Goal: Information Seeking & Learning: Learn about a topic

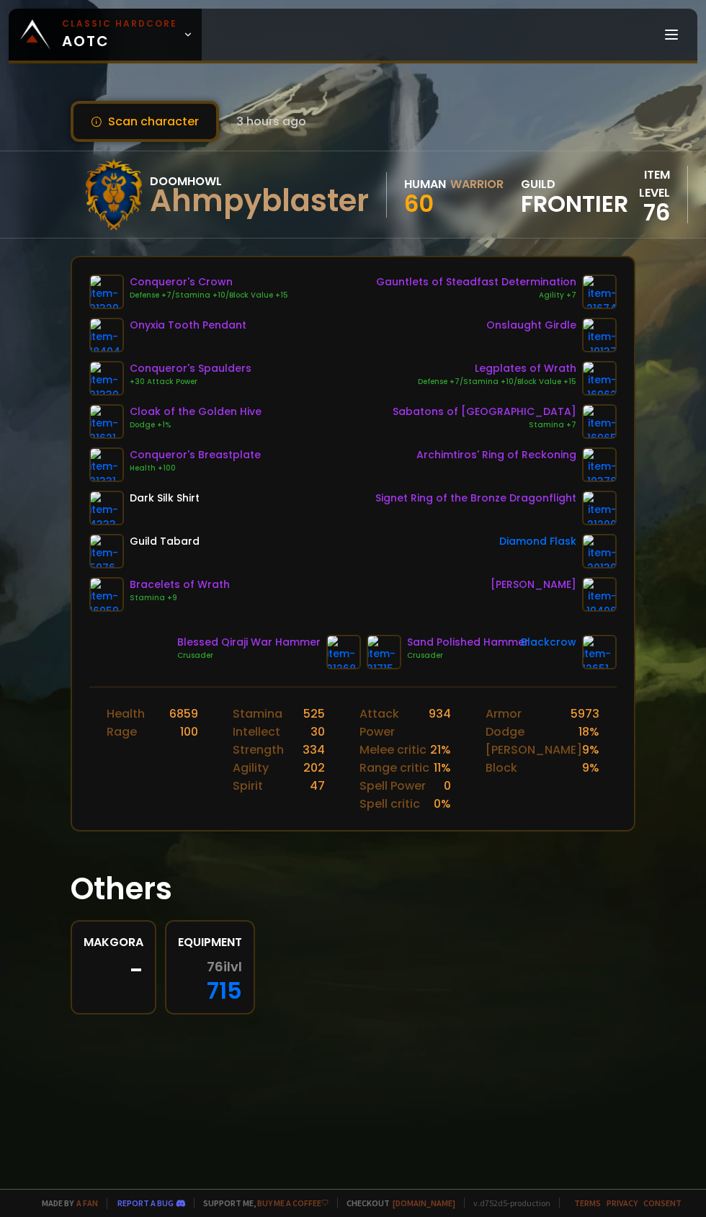
click at [183, 35] on icon at bounding box center [188, 35] width 10 height 10
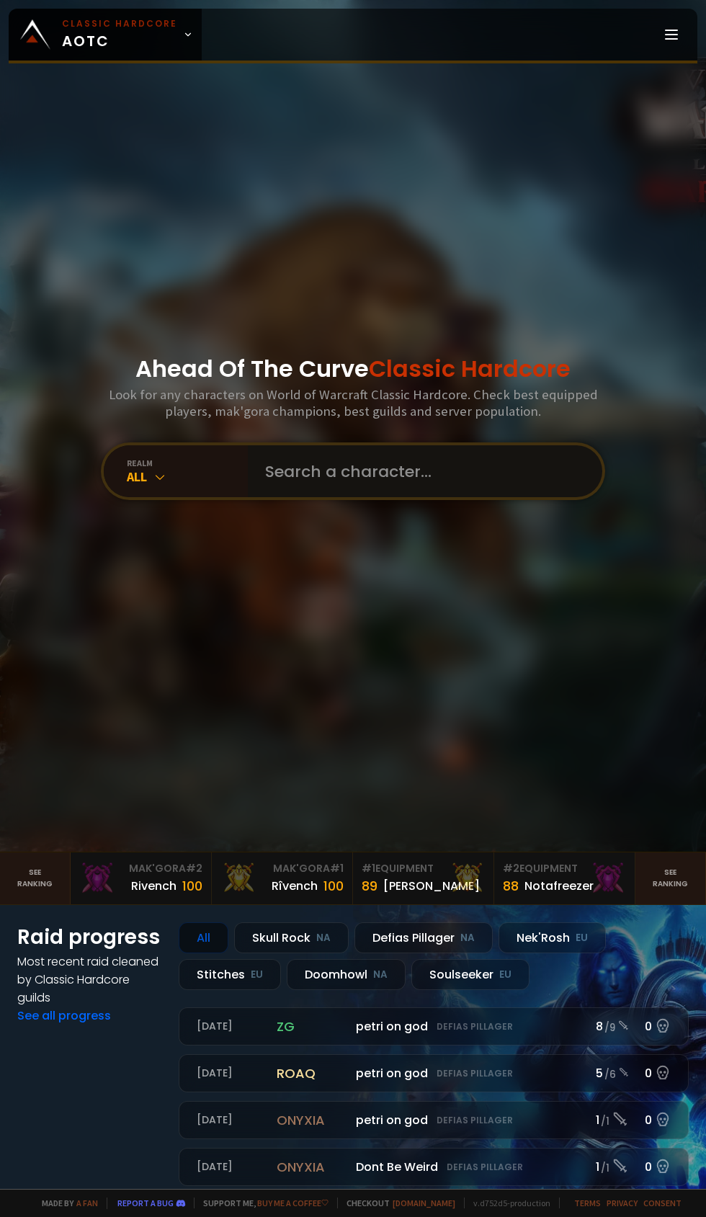
click at [362, 497] on input "text" at bounding box center [420, 471] width 329 height 52
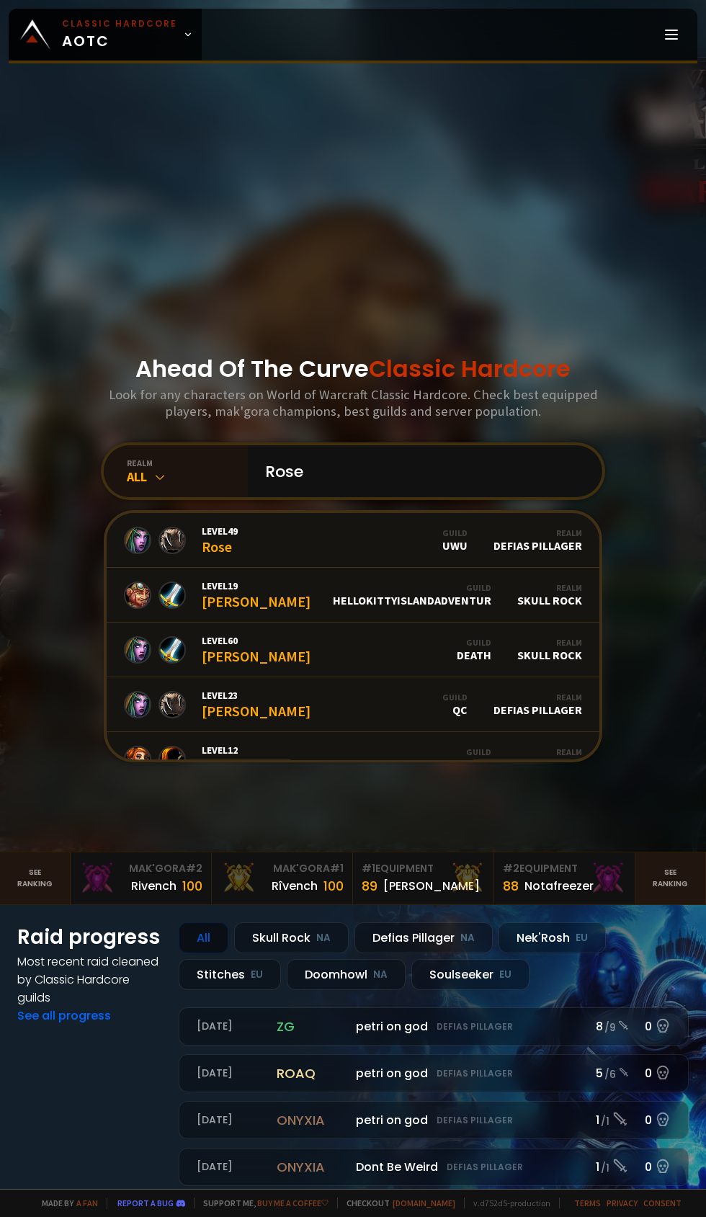
click at [164, 468] on div "realm" at bounding box center [187, 462] width 121 height 11
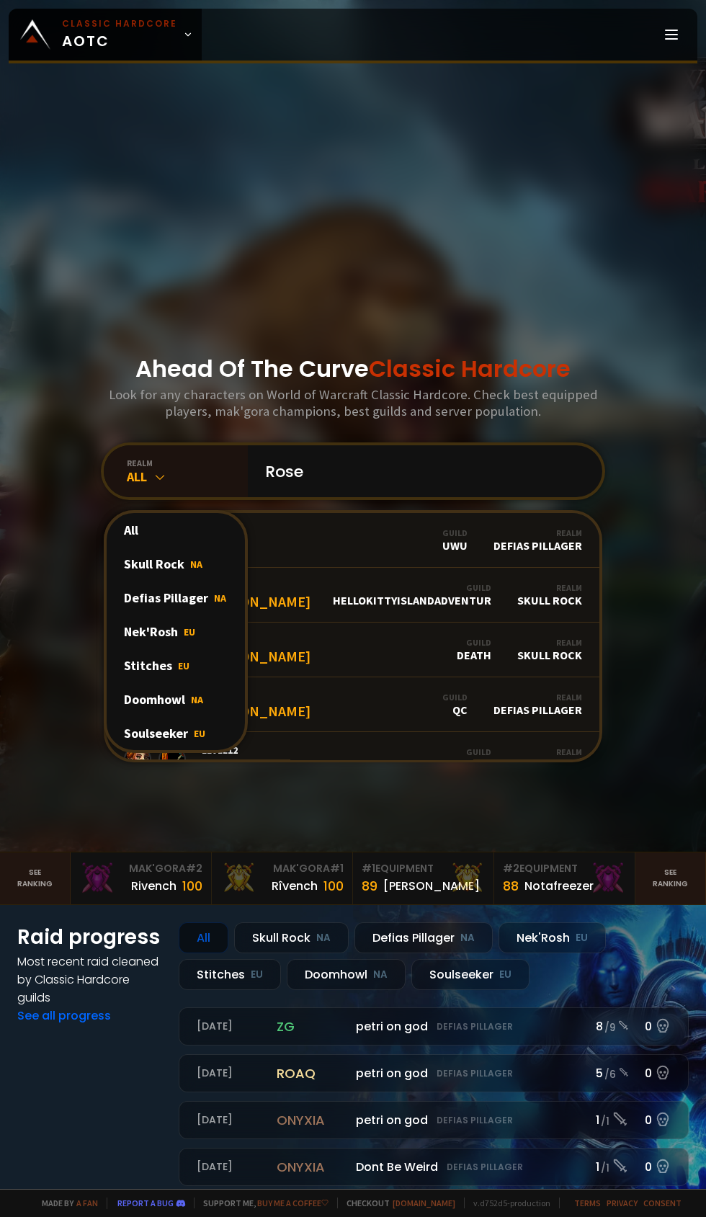
click at [195, 716] on div "Doomhowl NA" at bounding box center [176, 699] width 138 height 34
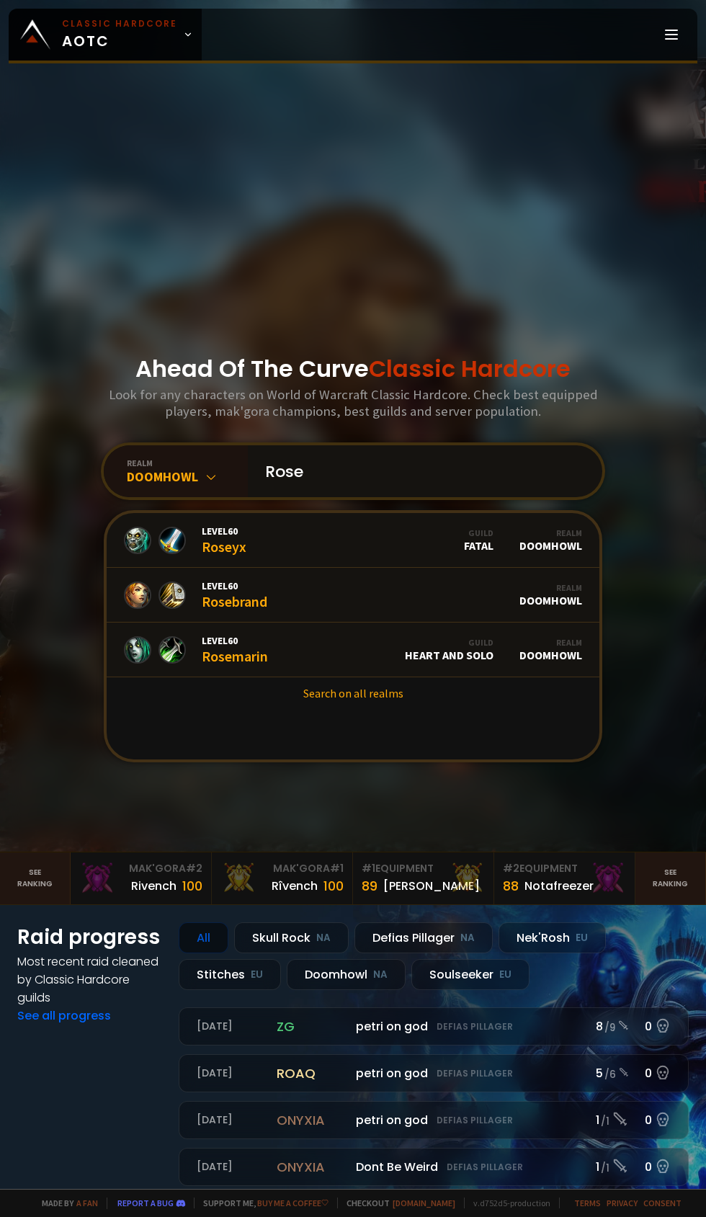
click at [370, 497] on input "Rose" at bounding box center [420, 471] width 329 height 52
type input "R"
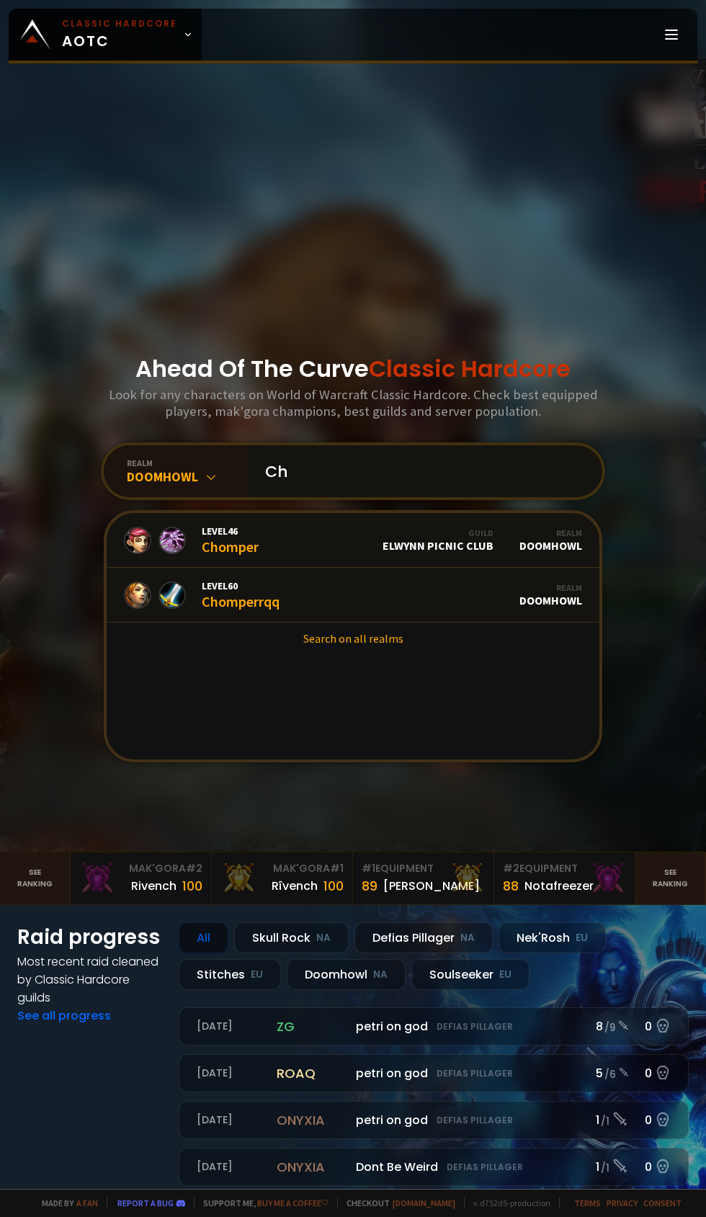
type input "C"
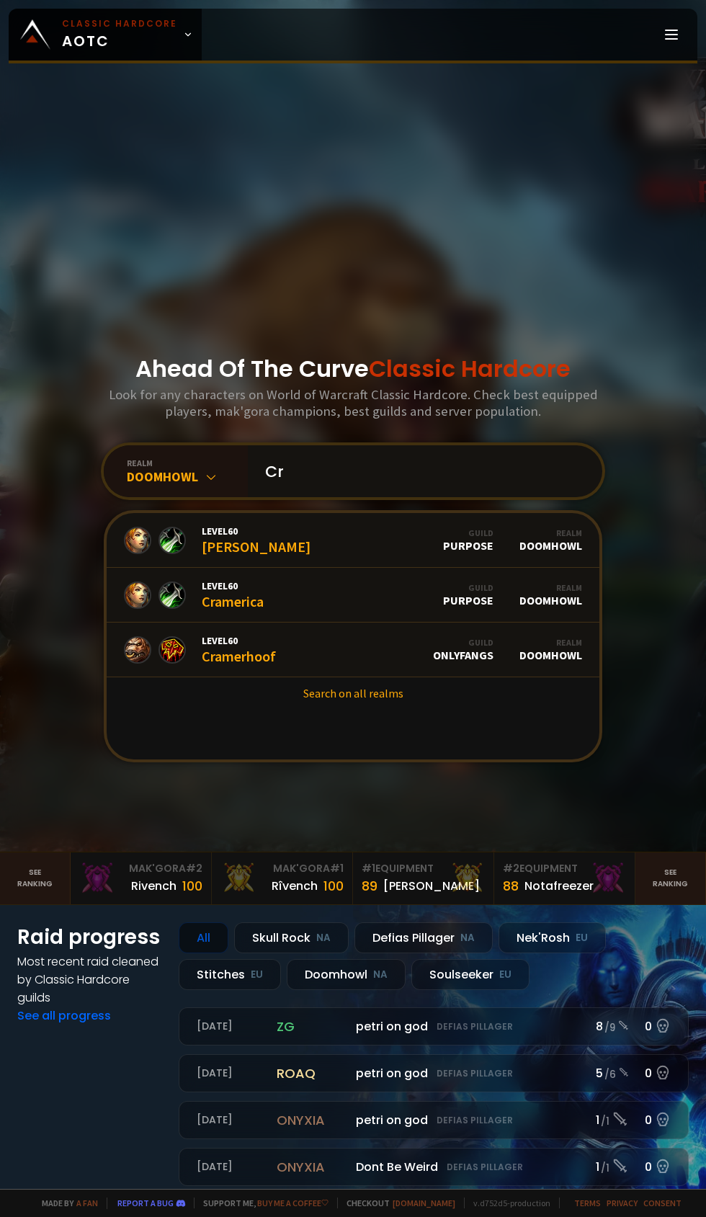
type input "C"
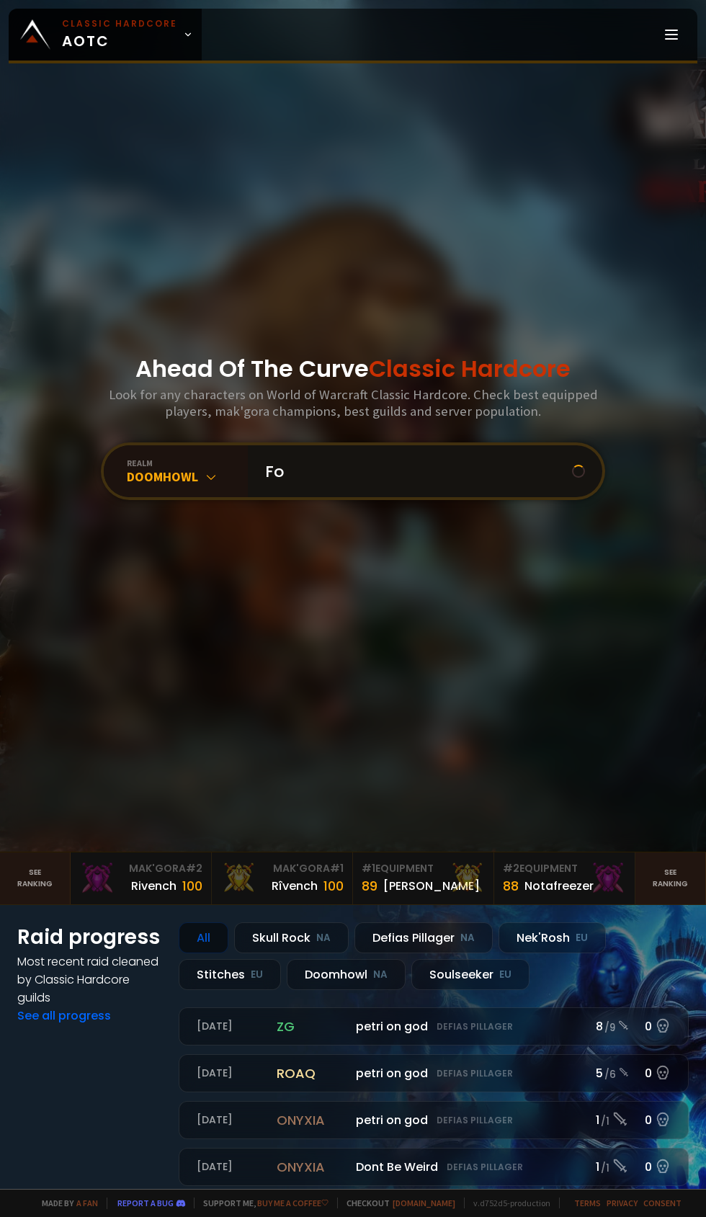
type input "F"
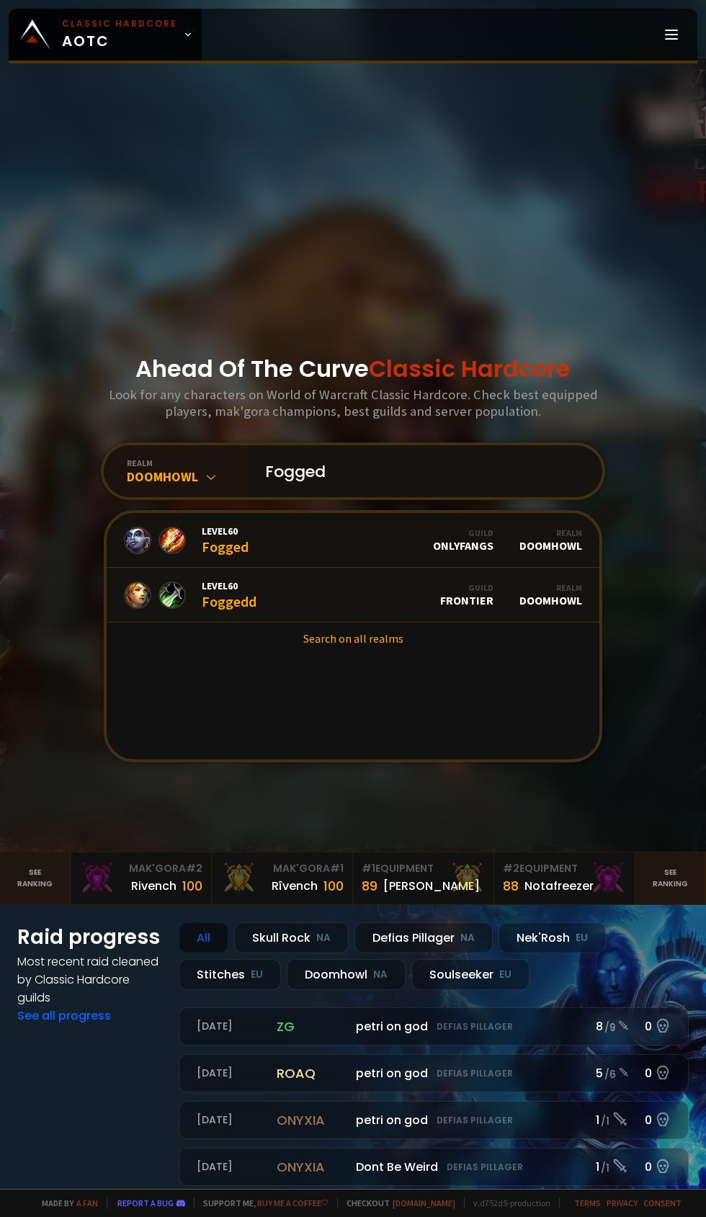
type input "Fogged"
click at [251, 610] on div "Level 60 Foggedd" at bounding box center [229, 594] width 55 height 31
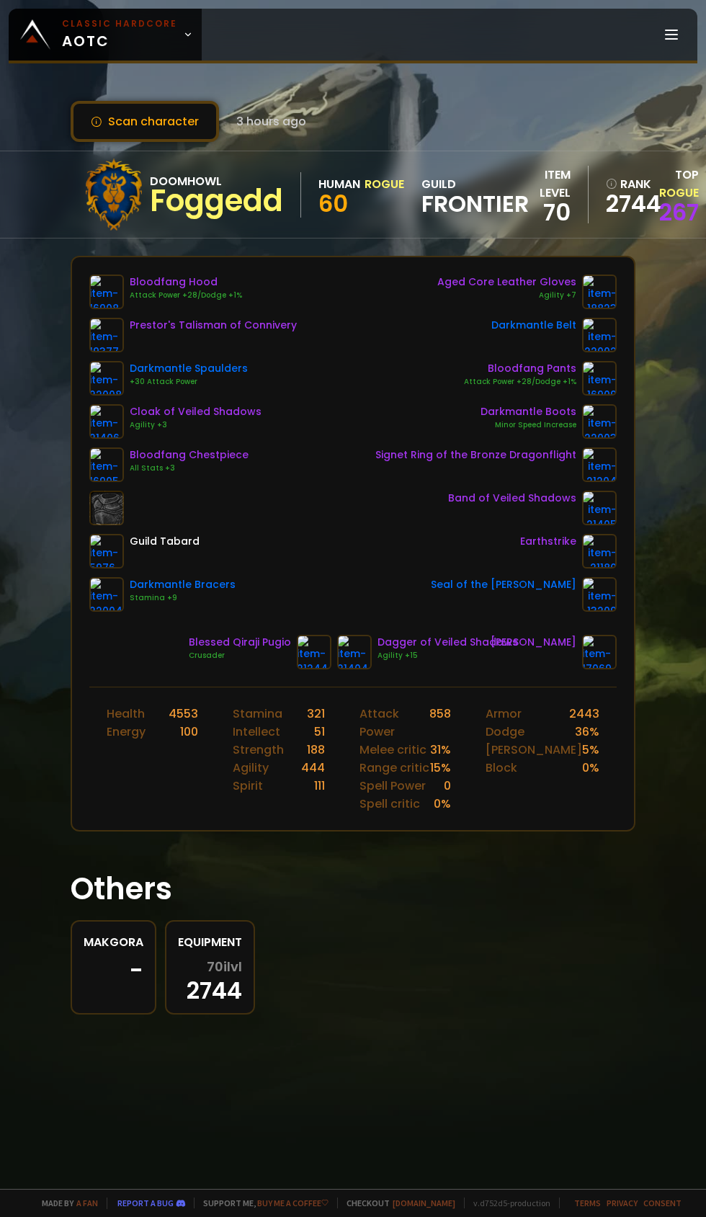
click at [306, 653] on img at bounding box center [314, 652] width 35 height 35
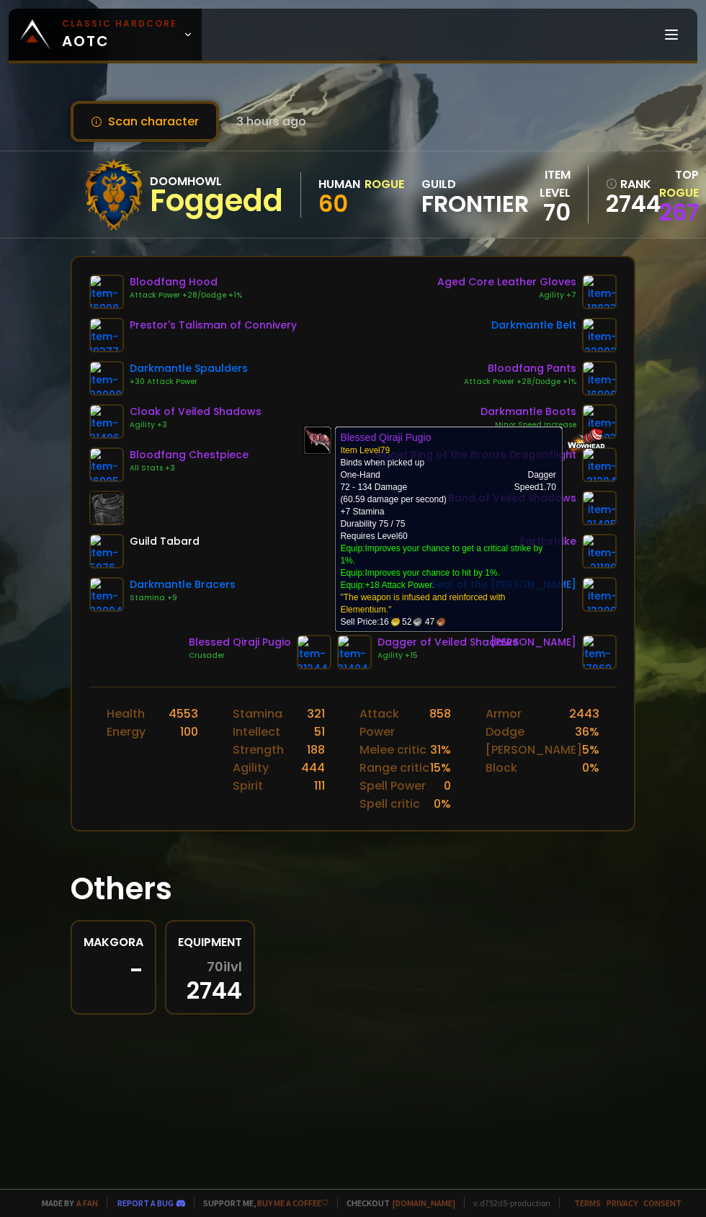
click at [451, 942] on div "Makgora - Equipment 70 ilvl 2744" at bounding box center [353, 967] width 565 height 94
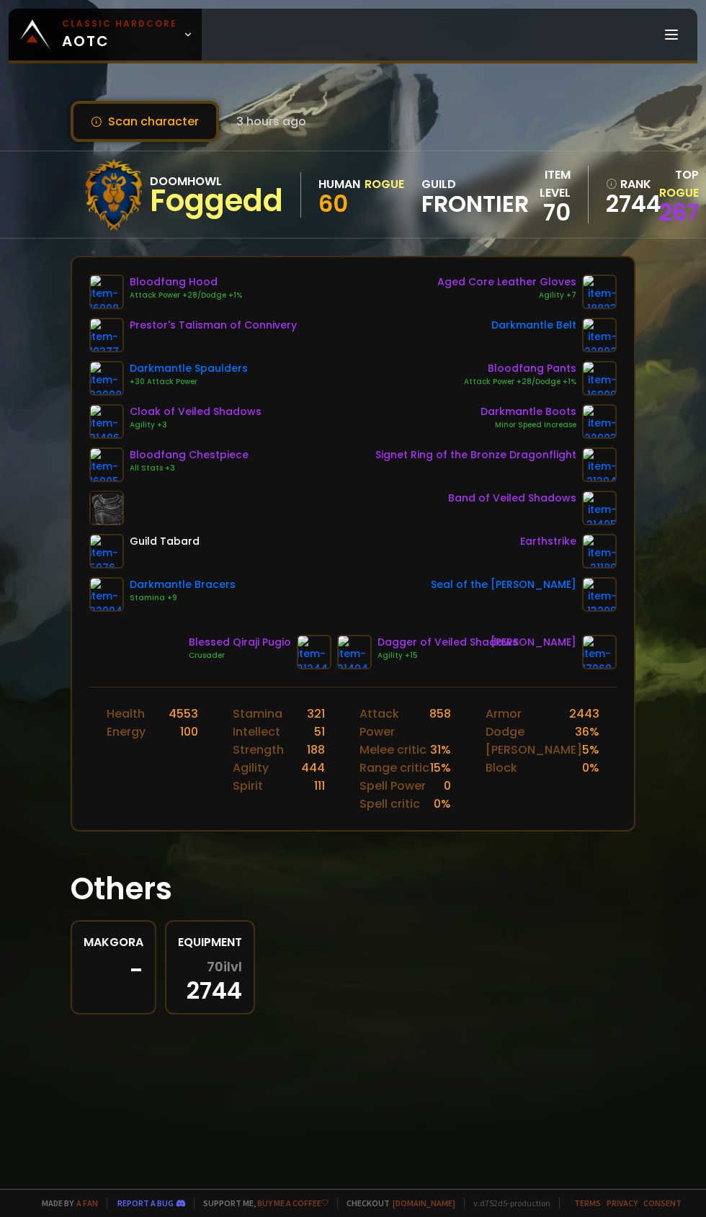
click at [183, 38] on icon at bounding box center [188, 35] width 10 height 10
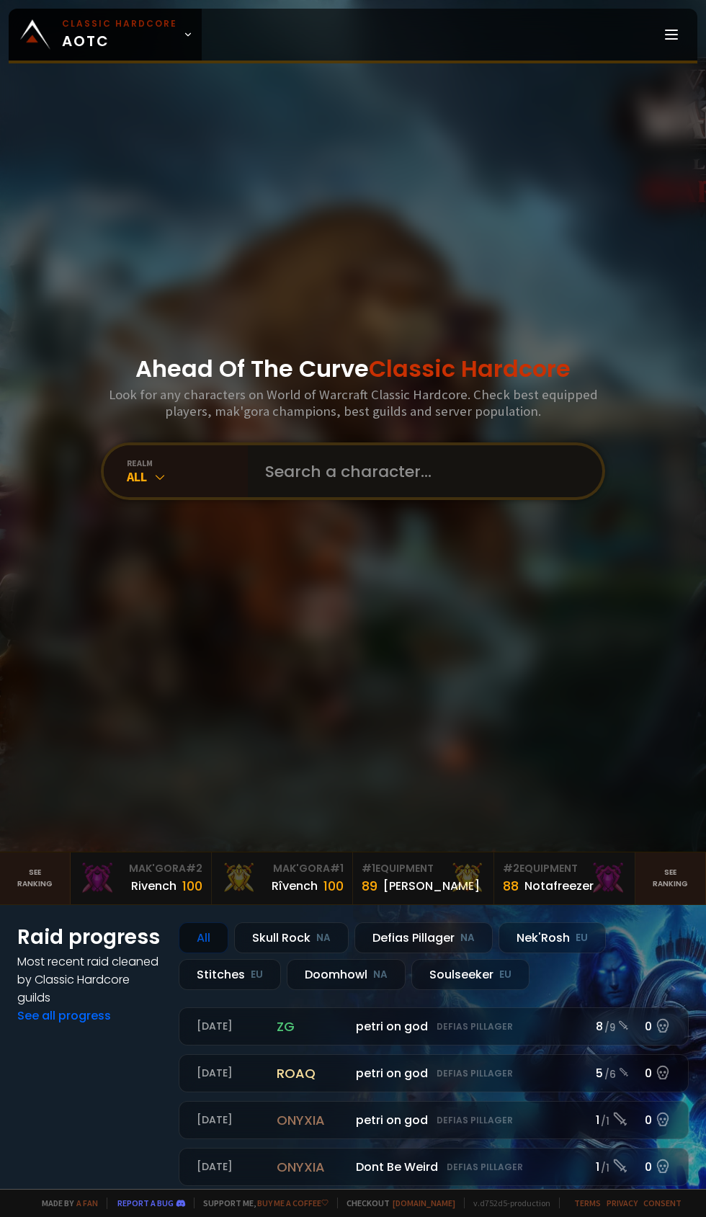
click at [373, 497] on input "text" at bounding box center [420, 471] width 329 height 52
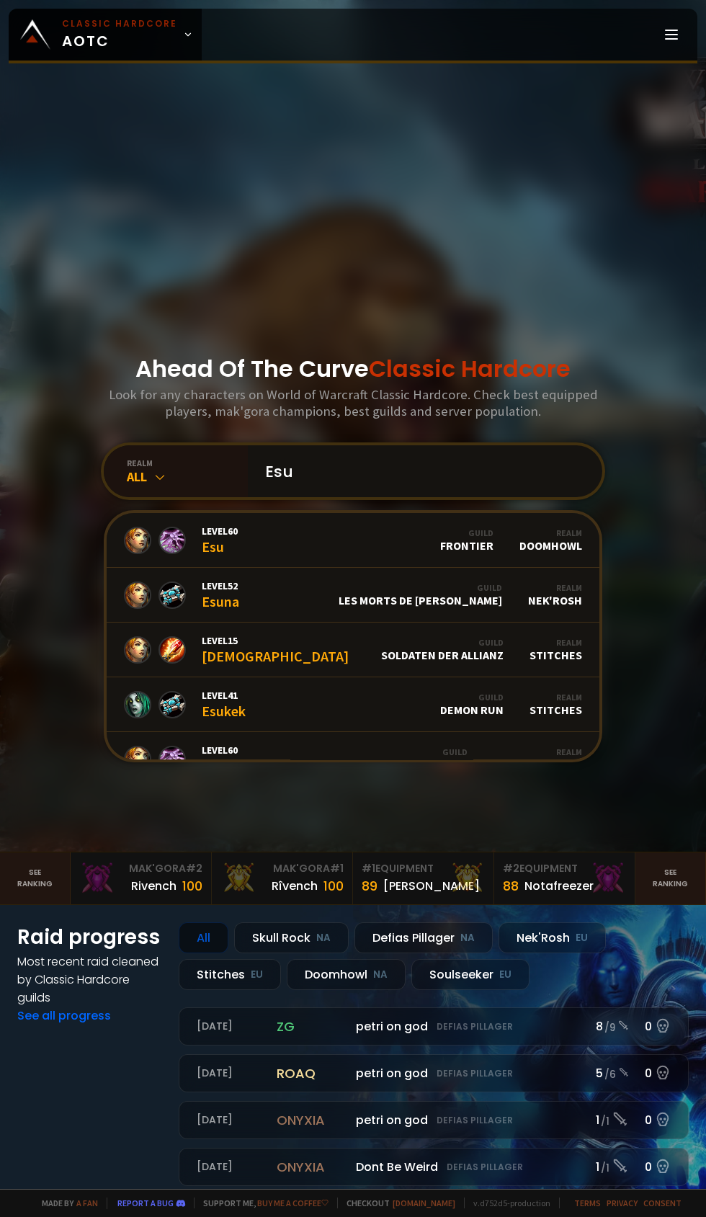
type input "Esu"
click at [437, 568] on link "Level 60 Esu Guild Frontier Realm Doomhowl" at bounding box center [353, 540] width 493 height 55
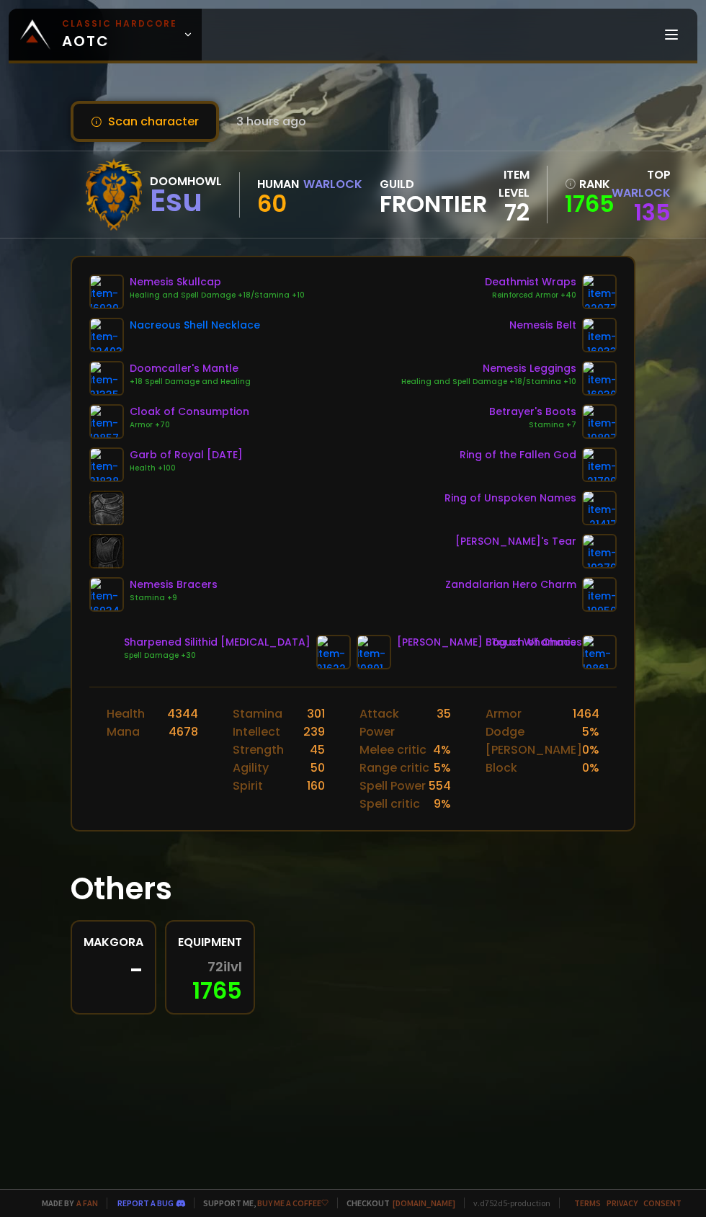
click at [183, 35] on icon at bounding box center [188, 35] width 10 height 10
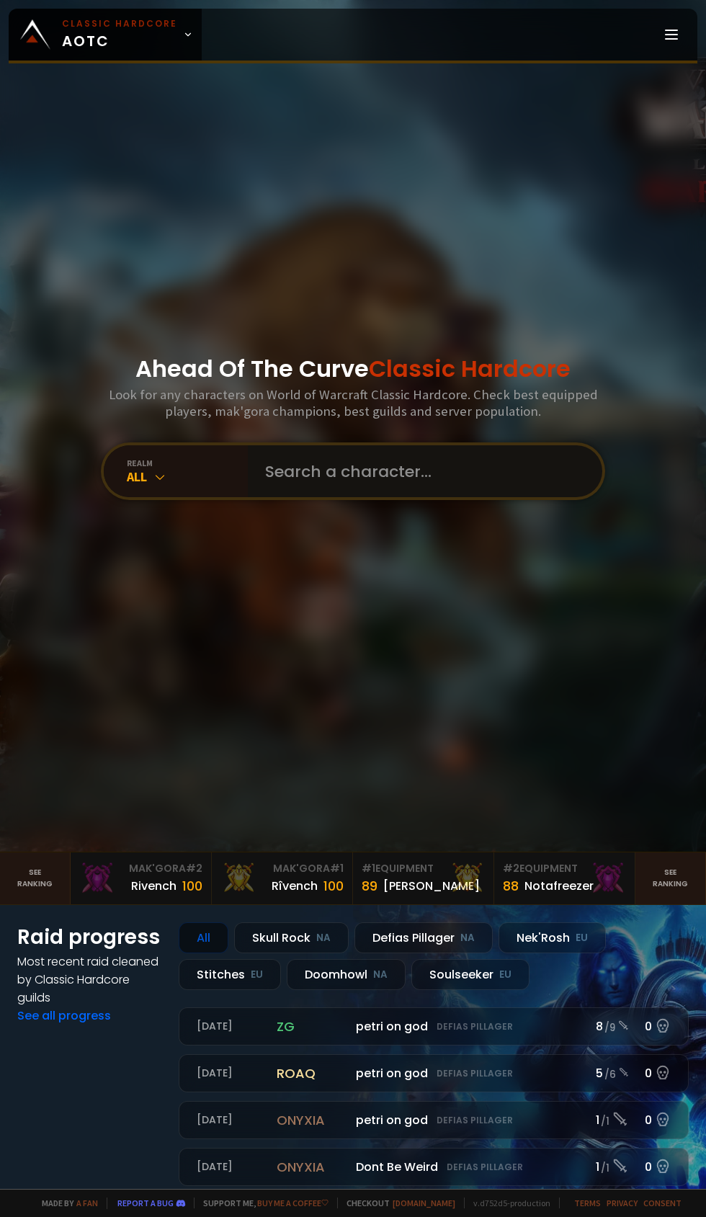
click at [411, 497] on input "text" at bounding box center [420, 471] width 329 height 52
type input "C"
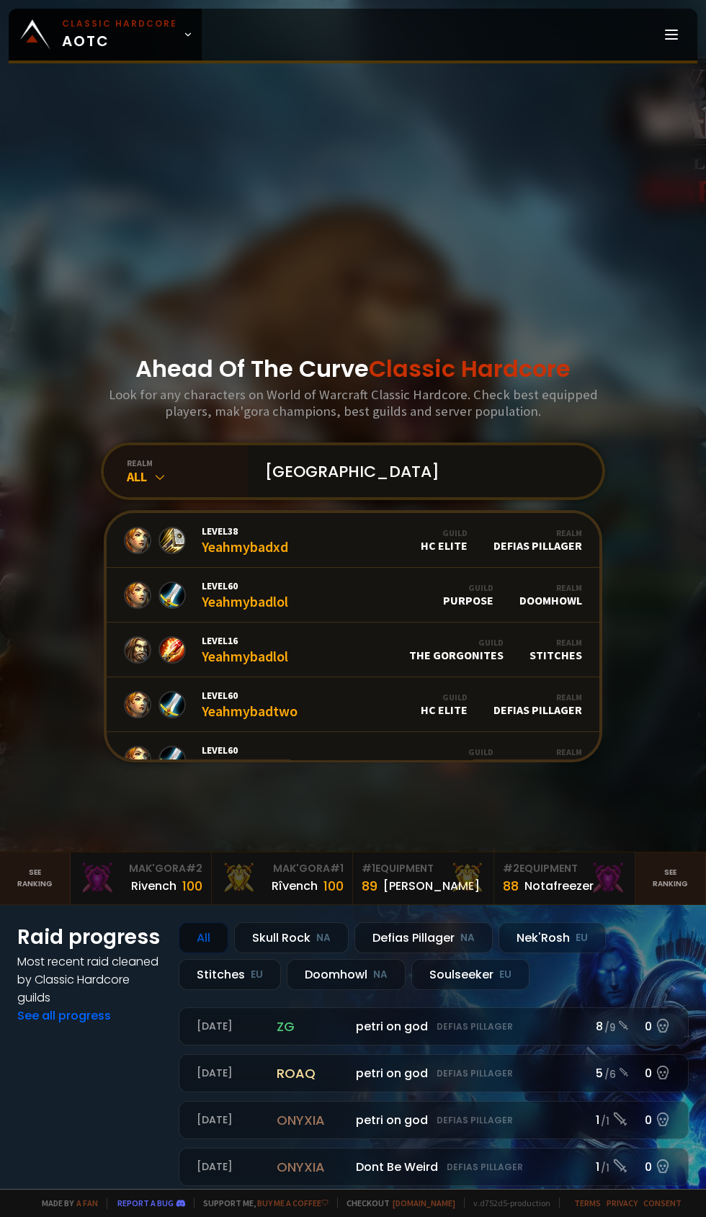
type input "[GEOGRAPHIC_DATA]"
click at [140, 468] on div "realm" at bounding box center [187, 462] width 121 height 11
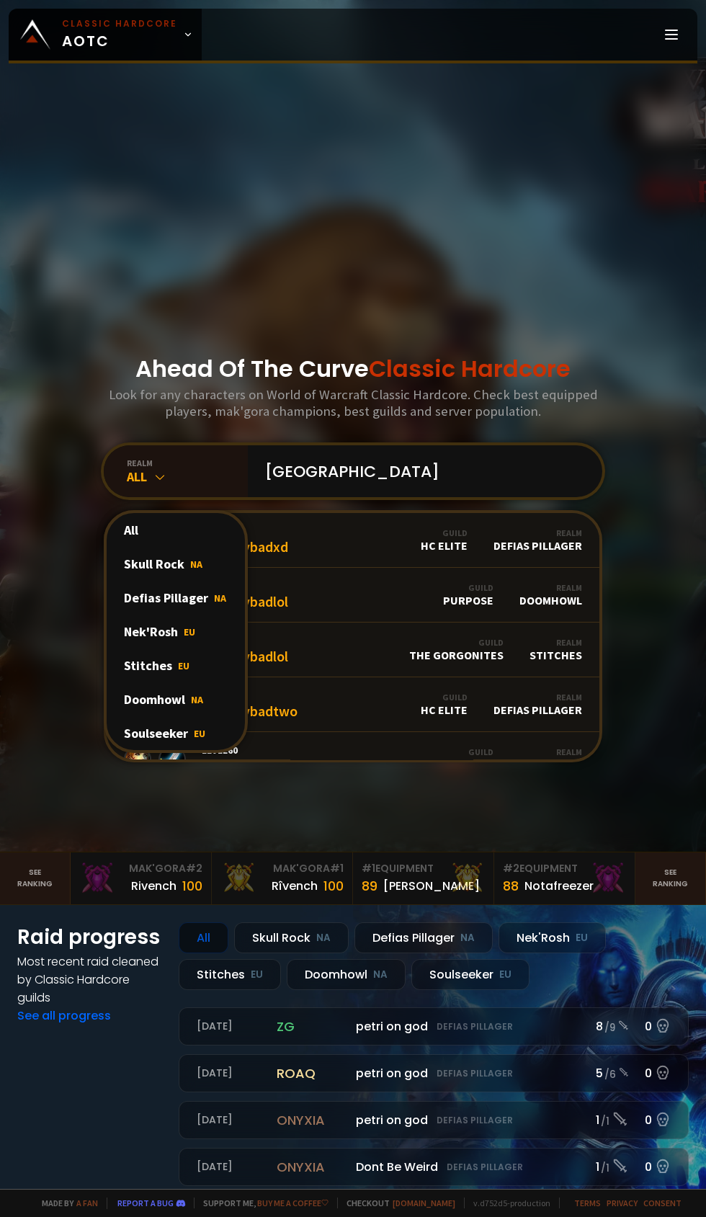
click at [182, 716] on div "Doomhowl NA" at bounding box center [176, 699] width 138 height 34
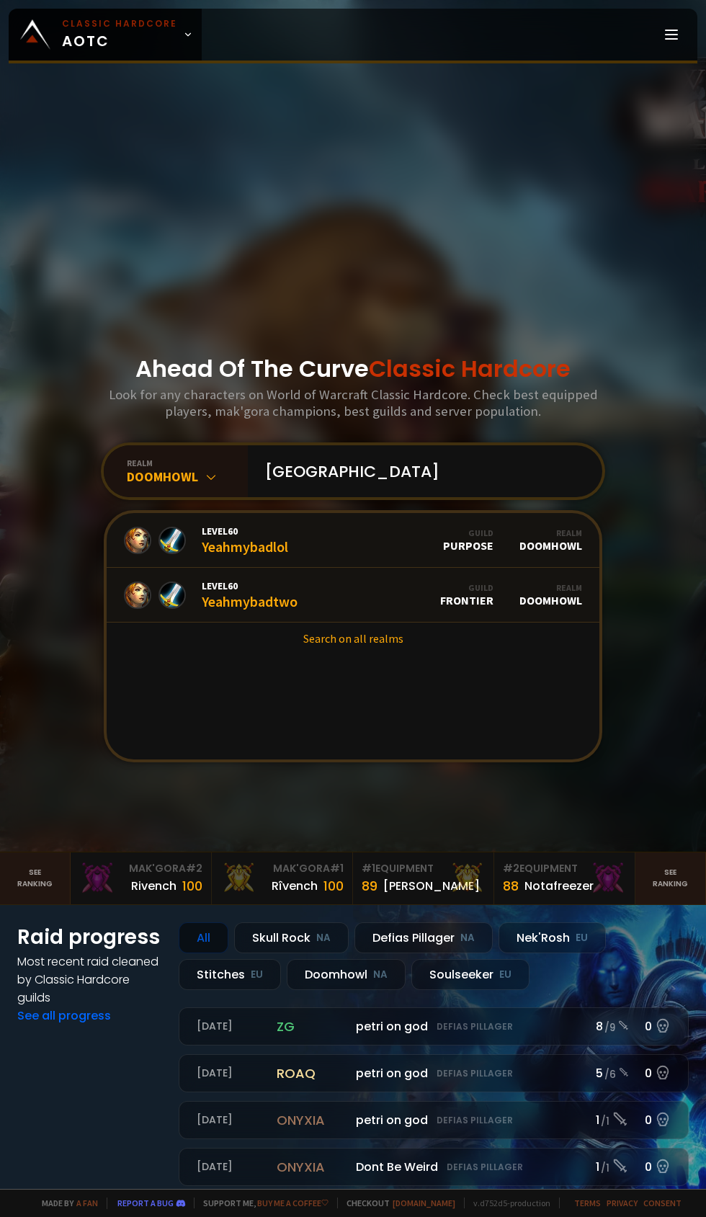
click at [284, 610] on div "Level 60 Yeahmybadtwo" at bounding box center [250, 594] width 96 height 31
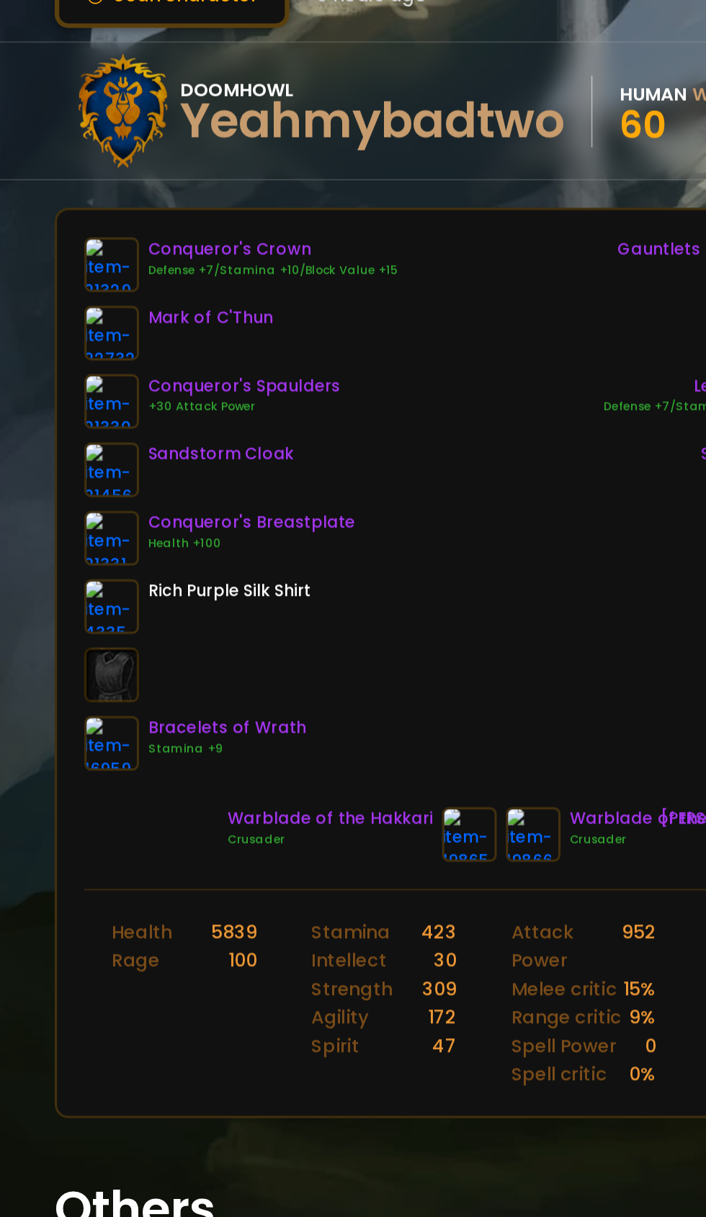
click at [117, 418] on img at bounding box center [106, 421] width 35 height 35
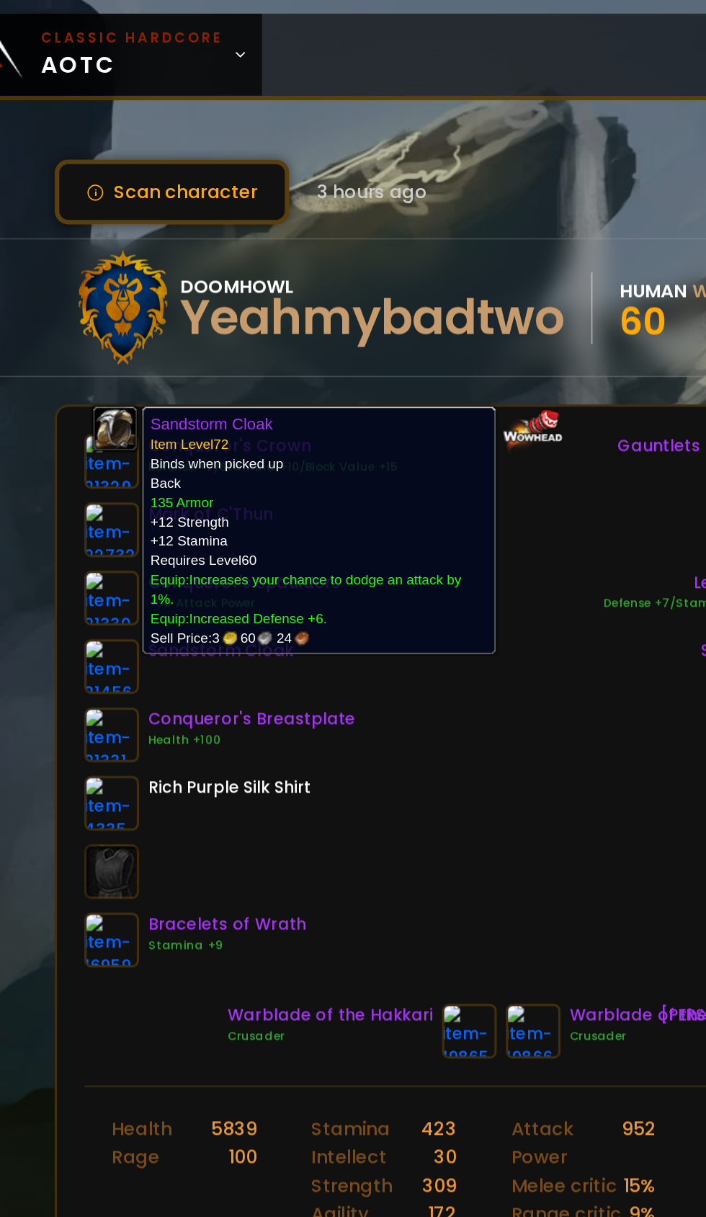
click at [349, 491] on div "Conqueror's Crown Defense +7/Stamina +10/Block Value +15 Mark of C'Thun Conquer…" at bounding box center [352, 442] width 527 height 337
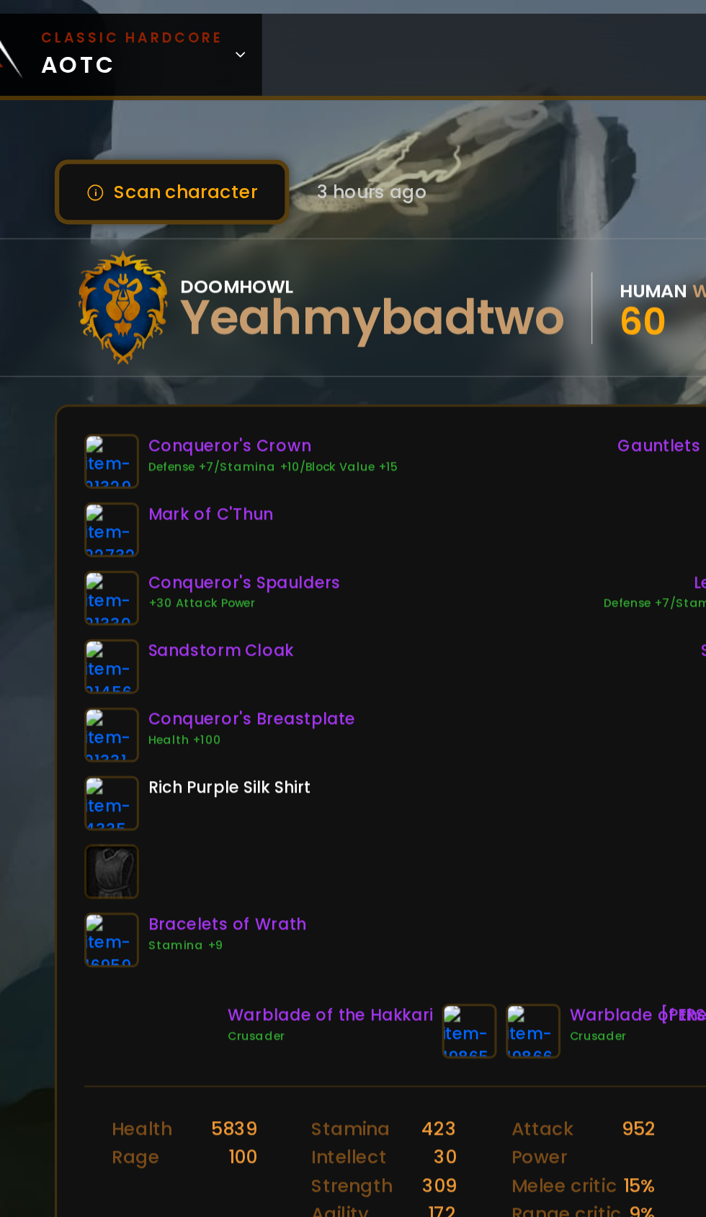
click at [117, 416] on img at bounding box center [106, 421] width 35 height 35
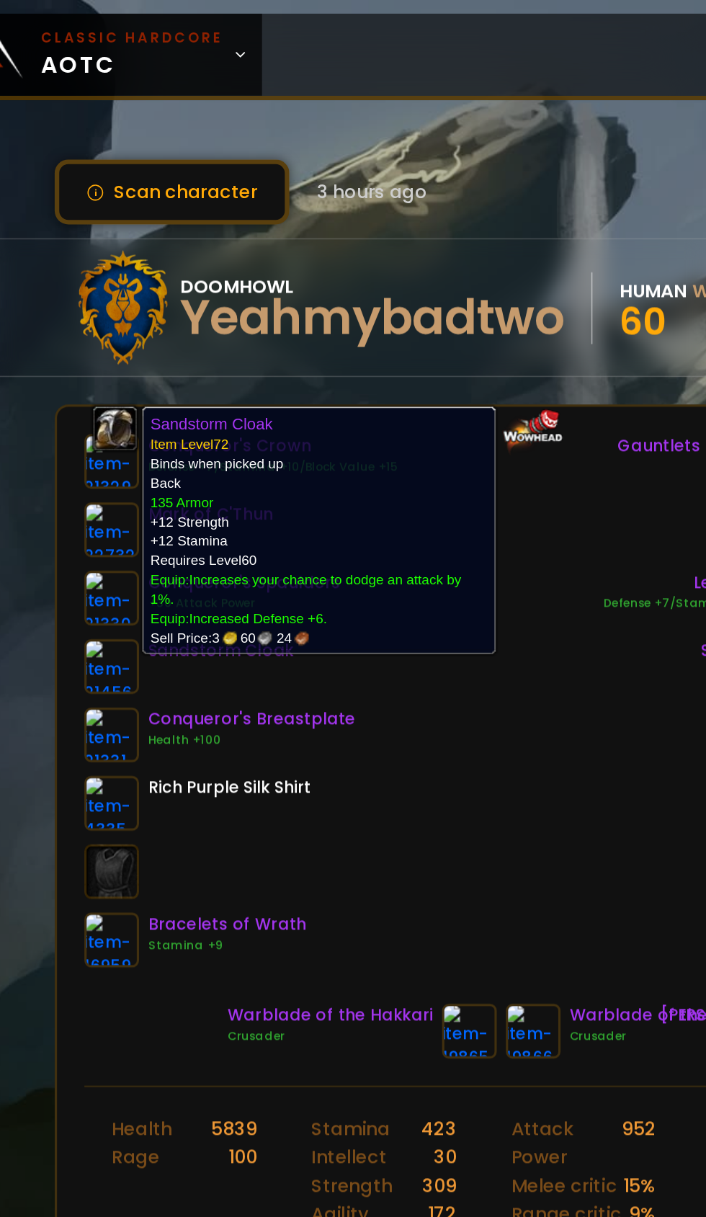
click at [372, 525] on div "Conqueror's Crown Defense +7/Stamina +10/Block Value +15 Mark of C'Thun Conquer…" at bounding box center [352, 442] width 527 height 337
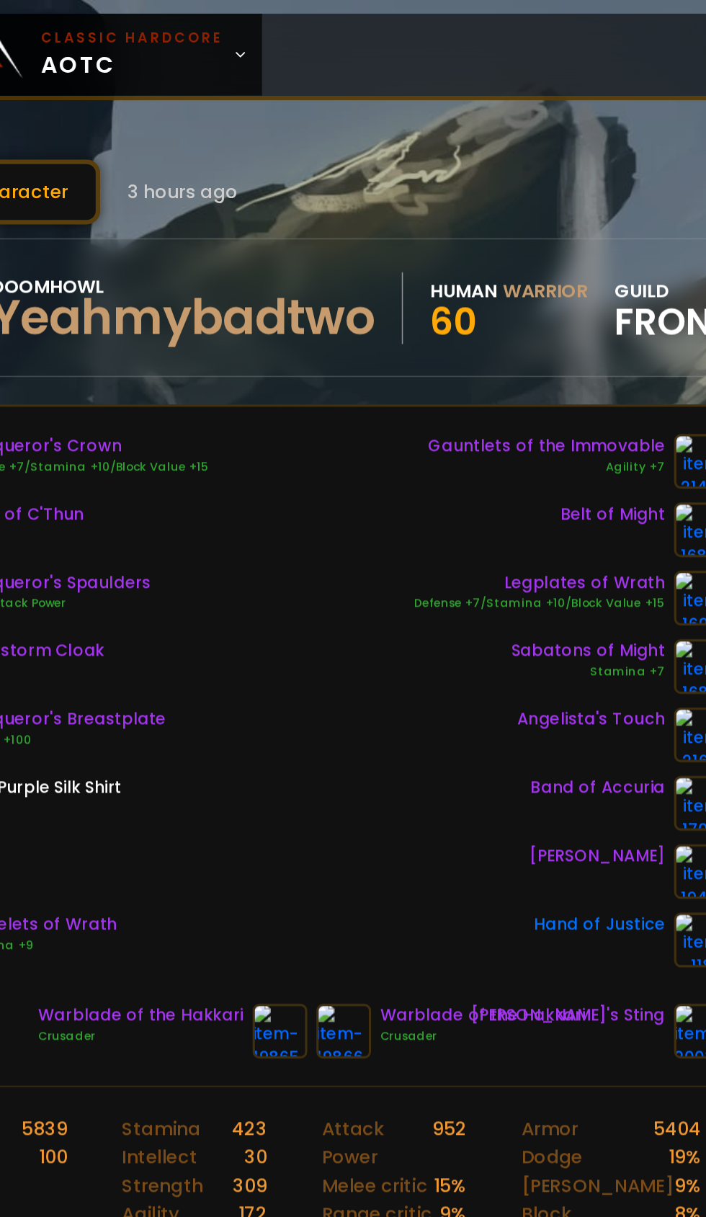
scroll to position [0, 130]
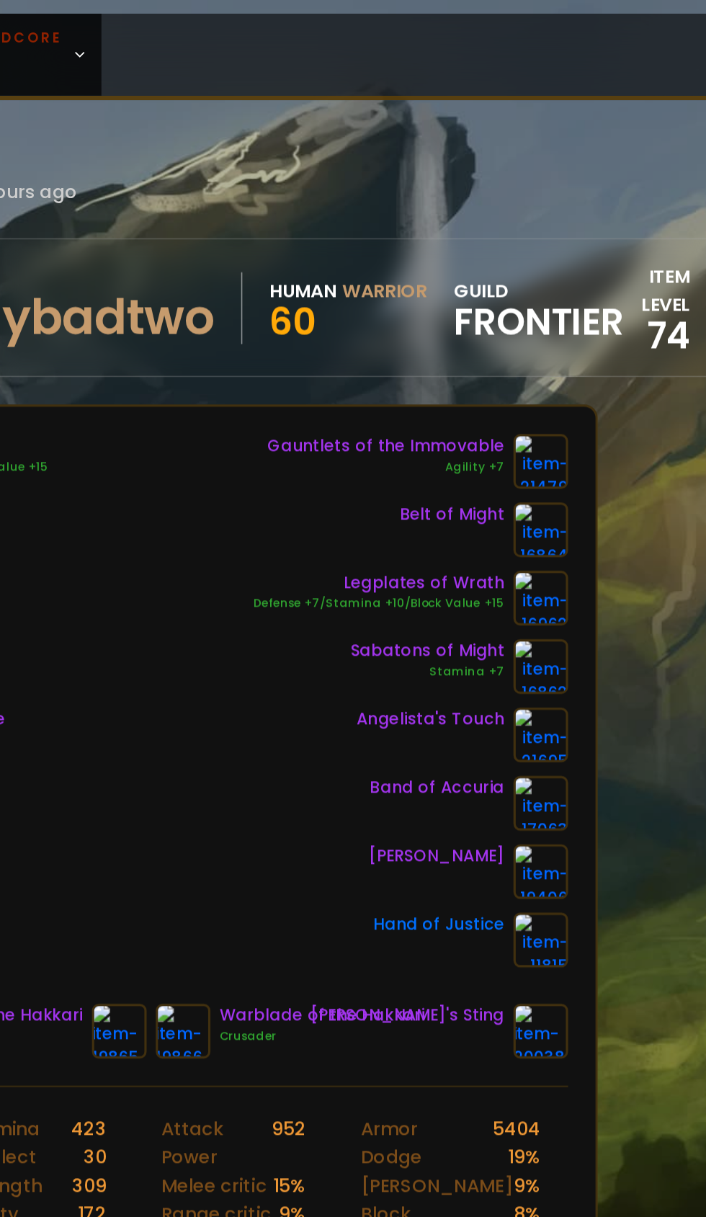
click at [470, 292] on img at bounding box center [479, 291] width 35 height 35
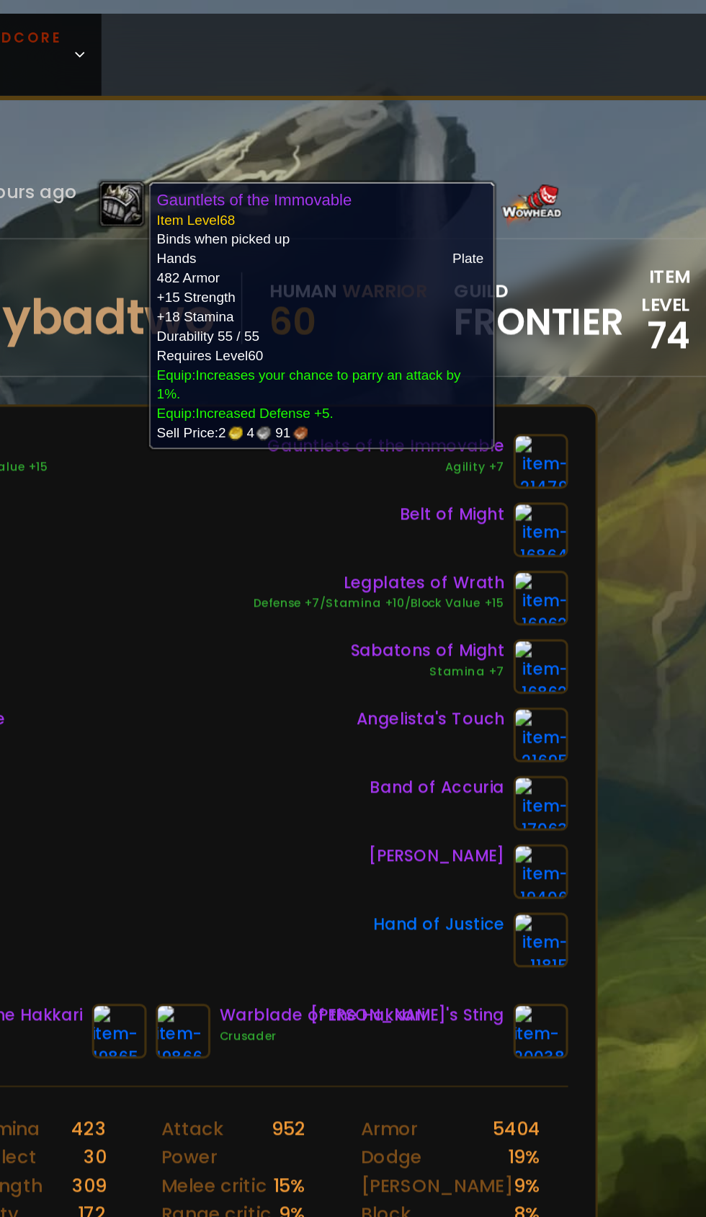
click at [256, 476] on div "Conqueror's Crown Defense +7/Stamina +10/Block Value +15 Mark of C'Thun Conquer…" at bounding box center [233, 442] width 527 height 337
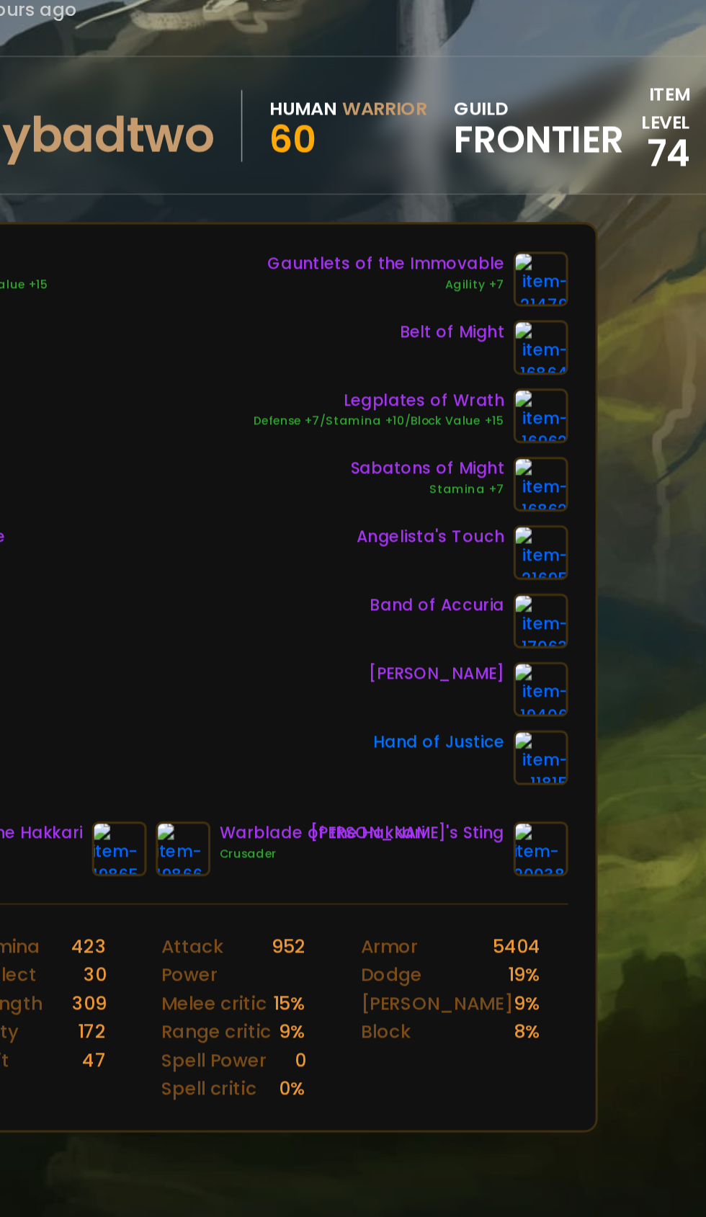
click at [475, 468] on img at bounding box center [479, 464] width 35 height 35
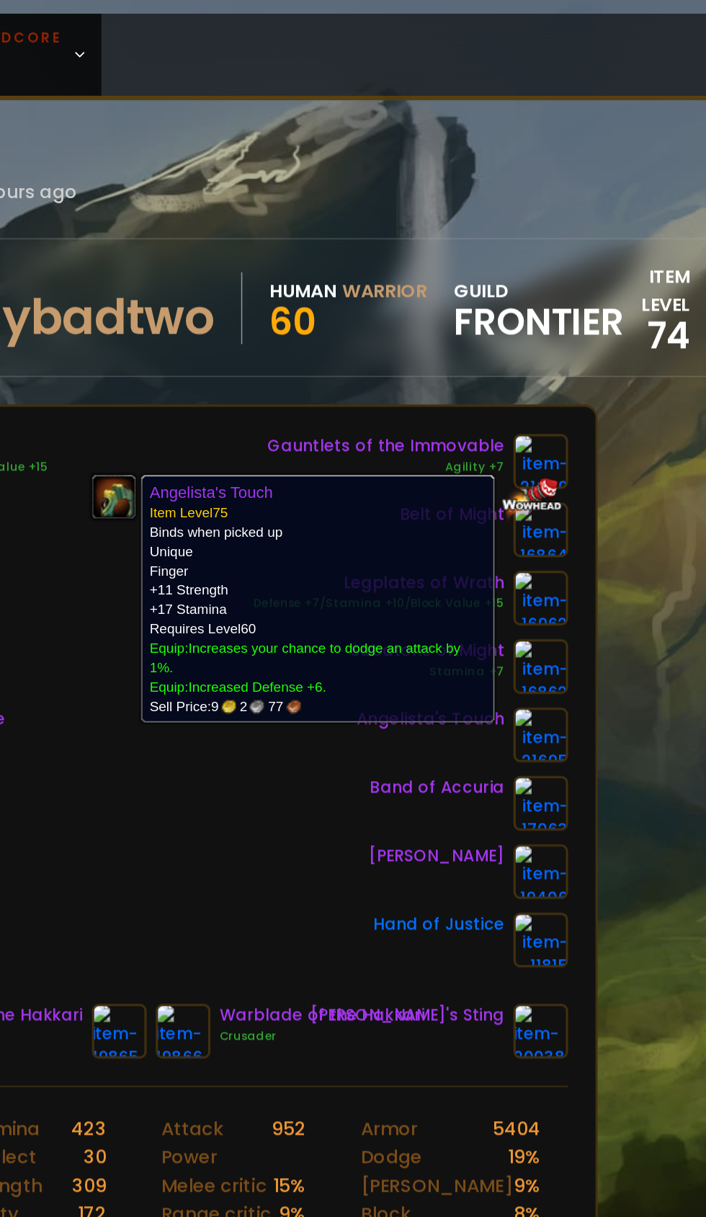
click at [269, 524] on div "Conqueror's Crown Defense +7/Stamina +10/Block Value +15 Mark of C'Thun Conquer…" at bounding box center [233, 442] width 527 height 337
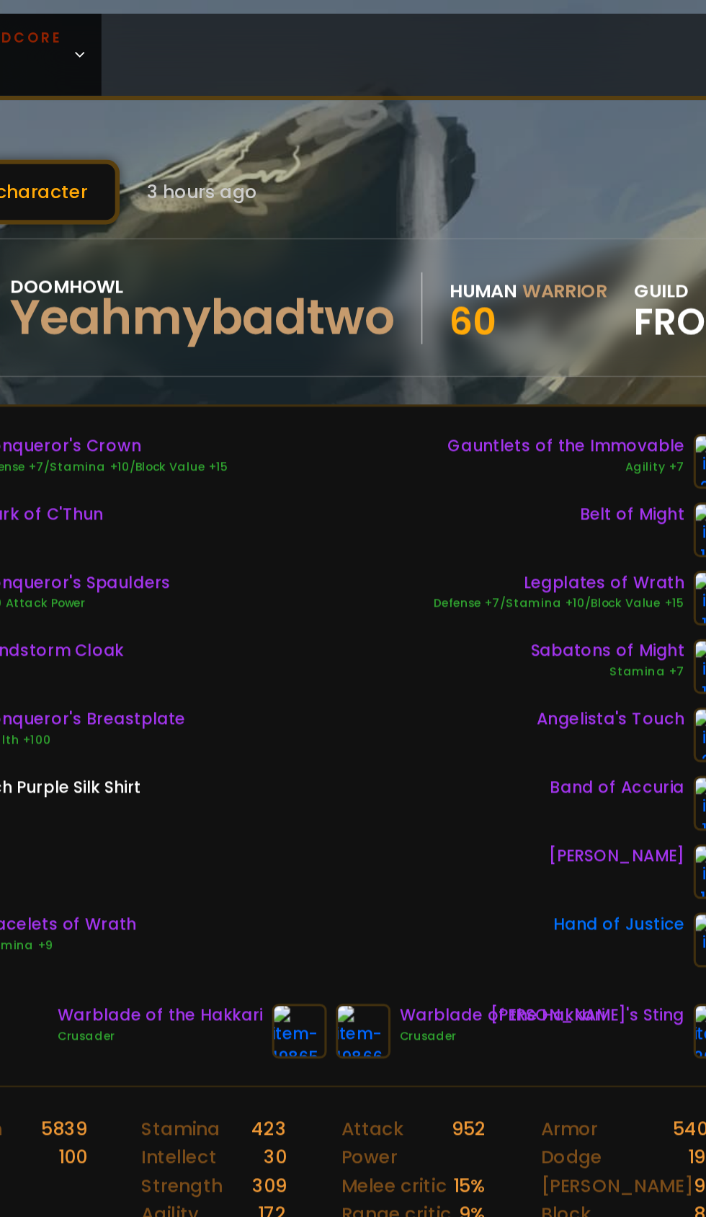
scroll to position [0, 0]
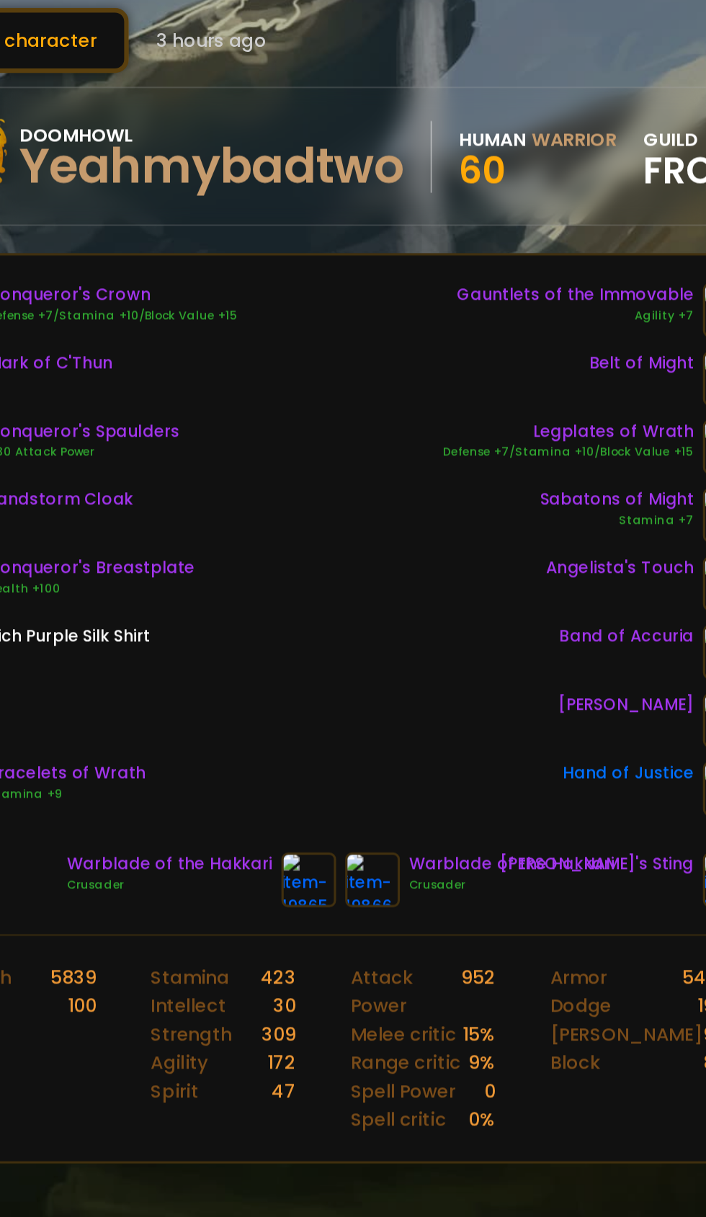
click at [330, 653] on img at bounding box center [333, 652] width 35 height 35
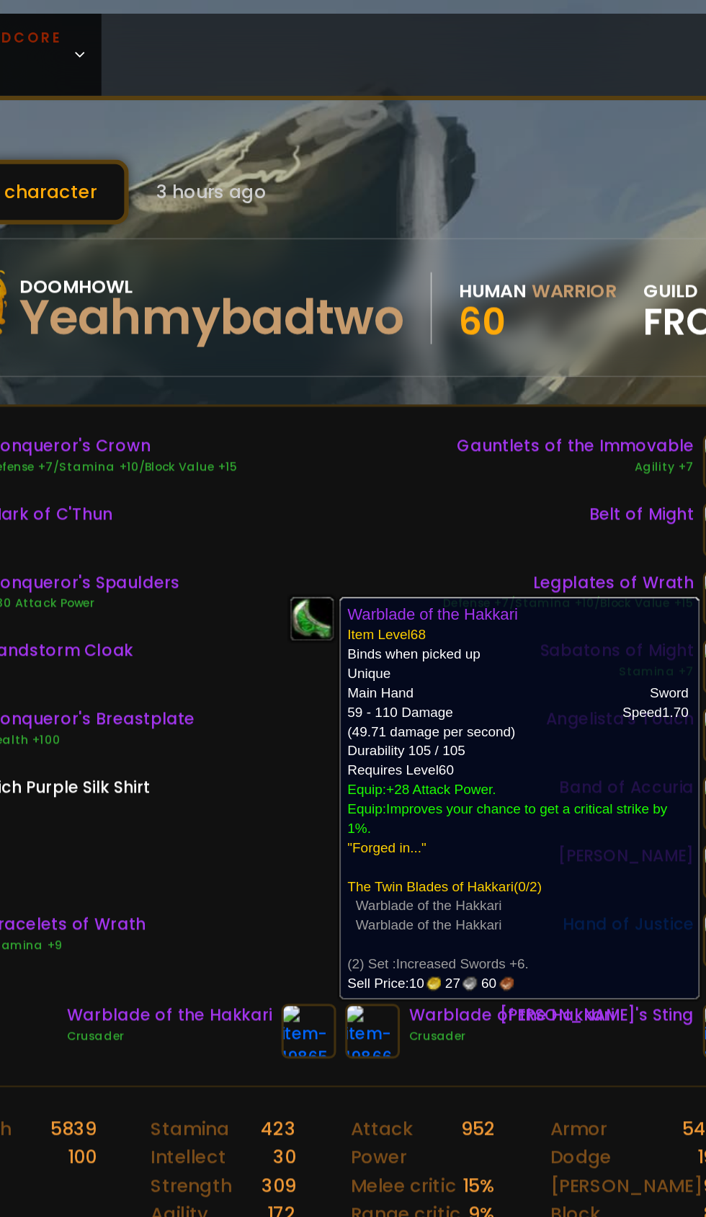
click at [293, 529] on div "Conqueror's Crown Defense +7/Stamina +10/Block Value +15 Mark of C'Thun Conquer…" at bounding box center [352, 442] width 527 height 337
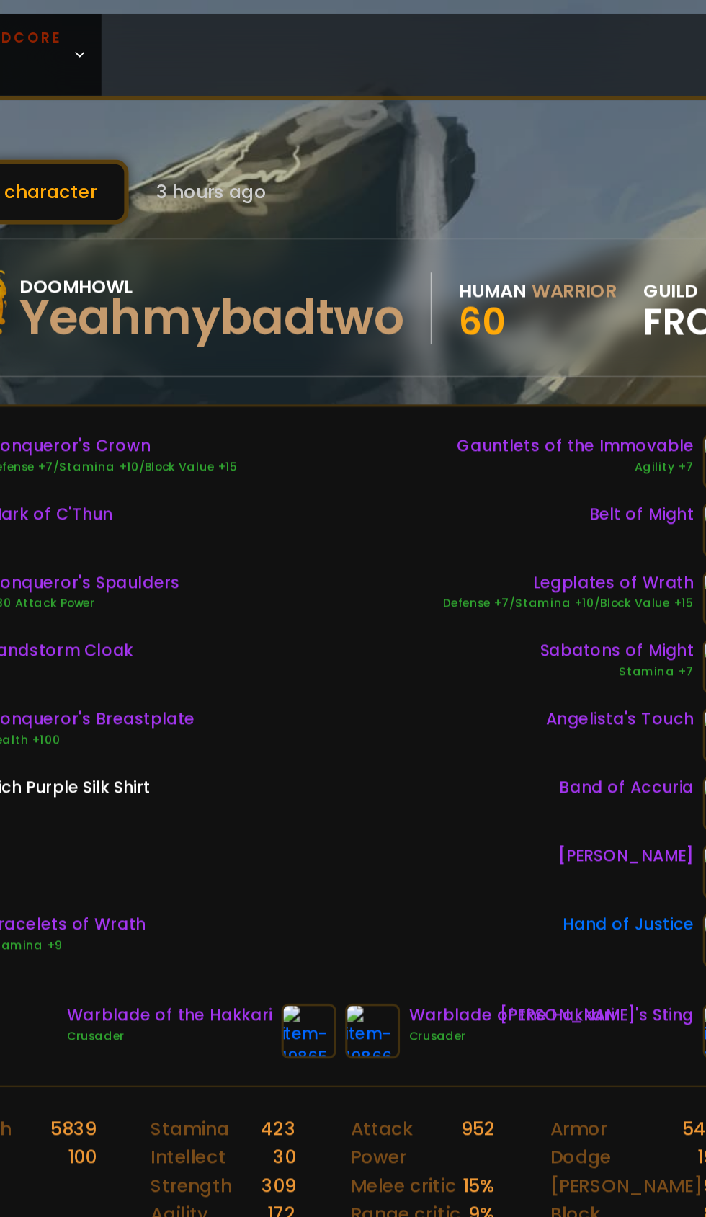
click at [377, 650] on img at bounding box center [373, 652] width 35 height 35
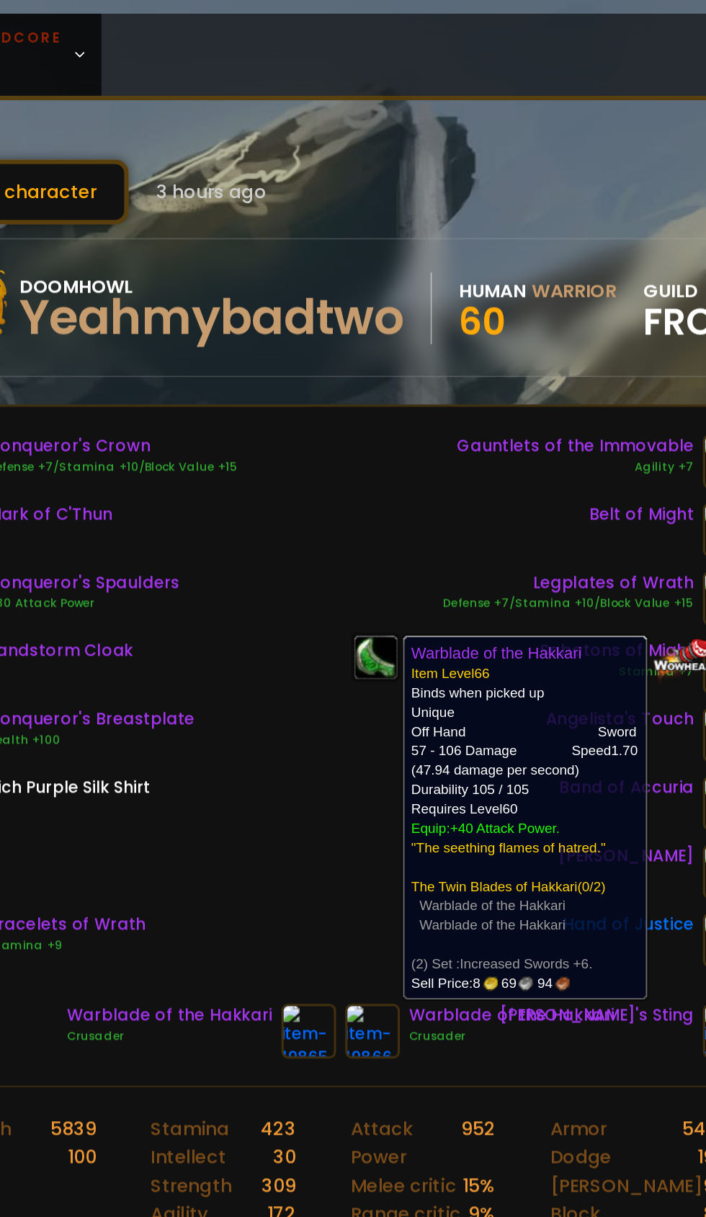
click at [310, 532] on div "Conqueror's Crown Defense +7/Stamina +10/Block Value +15 Mark of C'Thun Conquer…" at bounding box center [352, 442] width 527 height 337
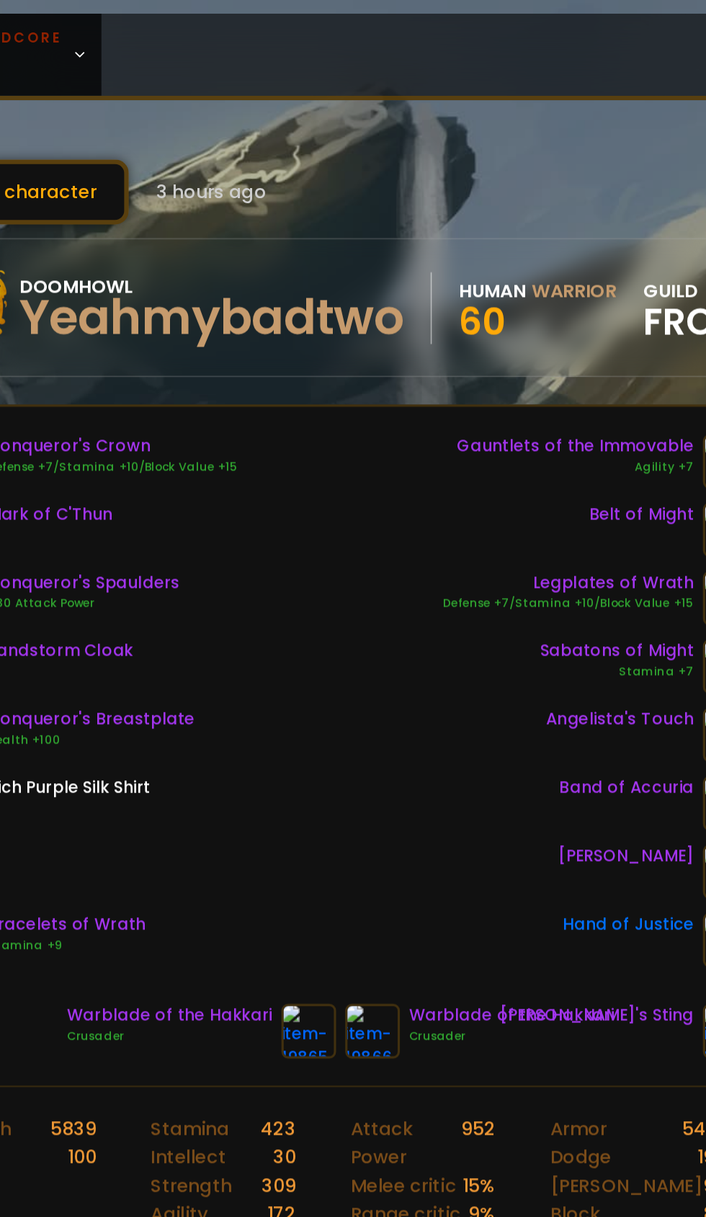
click at [365, 643] on img at bounding box center [373, 652] width 35 height 35
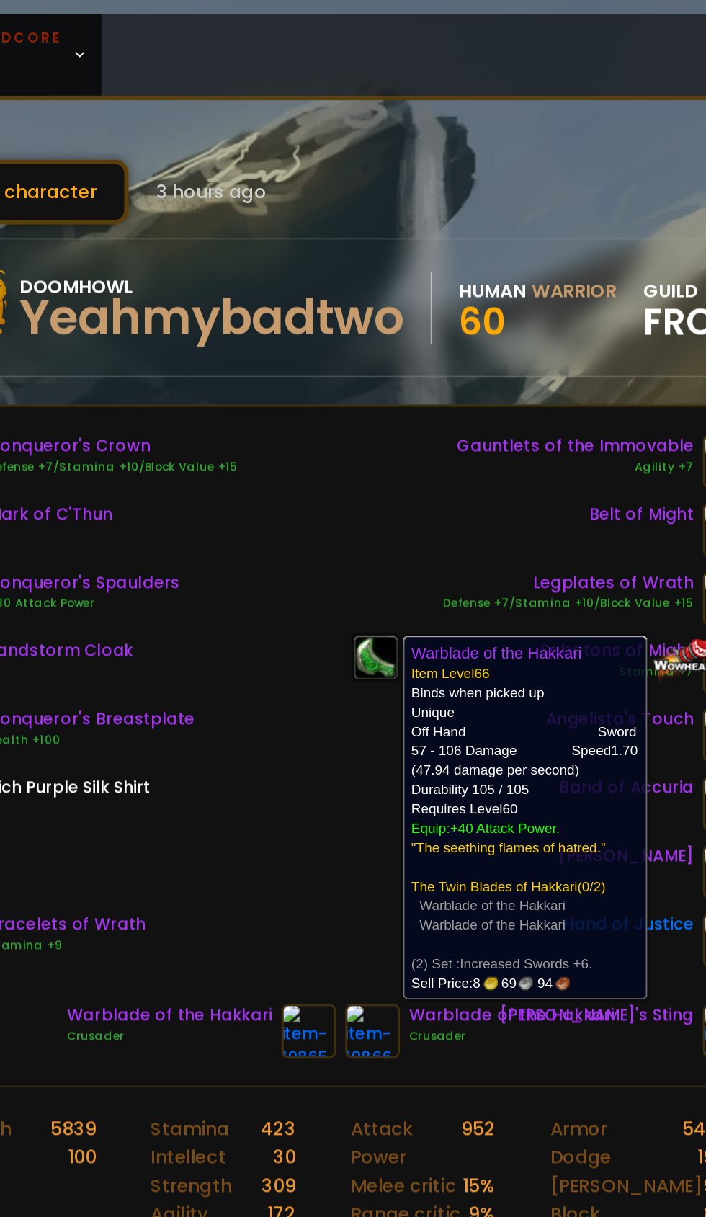
click at [298, 523] on div "Conqueror's Crown Defense +7/Stamina +10/Block Value +15 Mark of C'Thun Conquer…" at bounding box center [352, 442] width 527 height 337
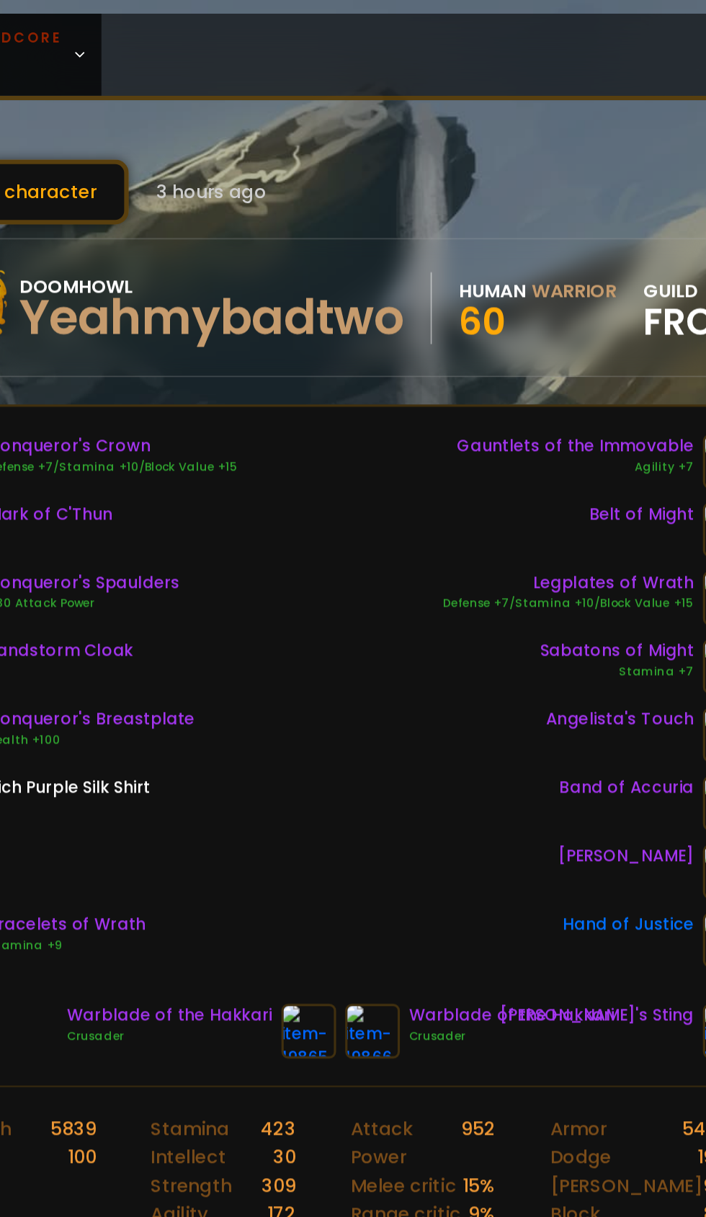
click at [330, 653] on img at bounding box center [333, 652] width 35 height 35
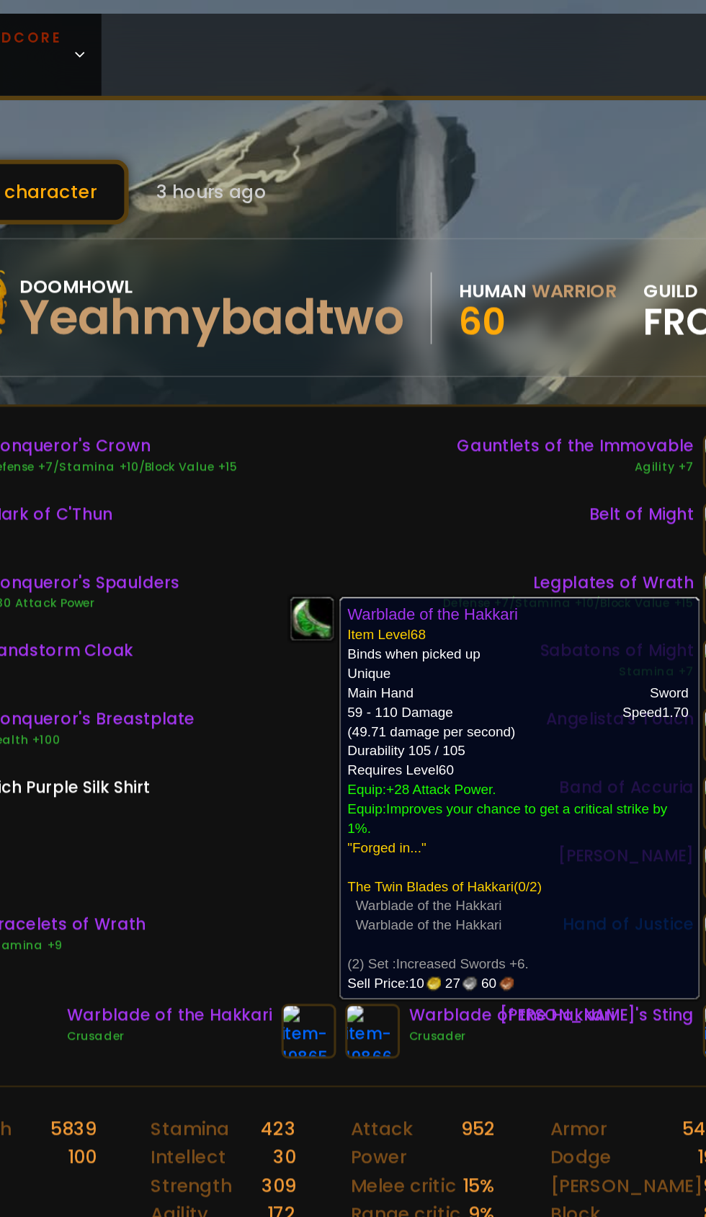
click at [310, 547] on div "Conqueror's Crown Defense +7/Stamina +10/Block Value +15 Mark of C'Thun Conquer…" at bounding box center [352, 442] width 527 height 337
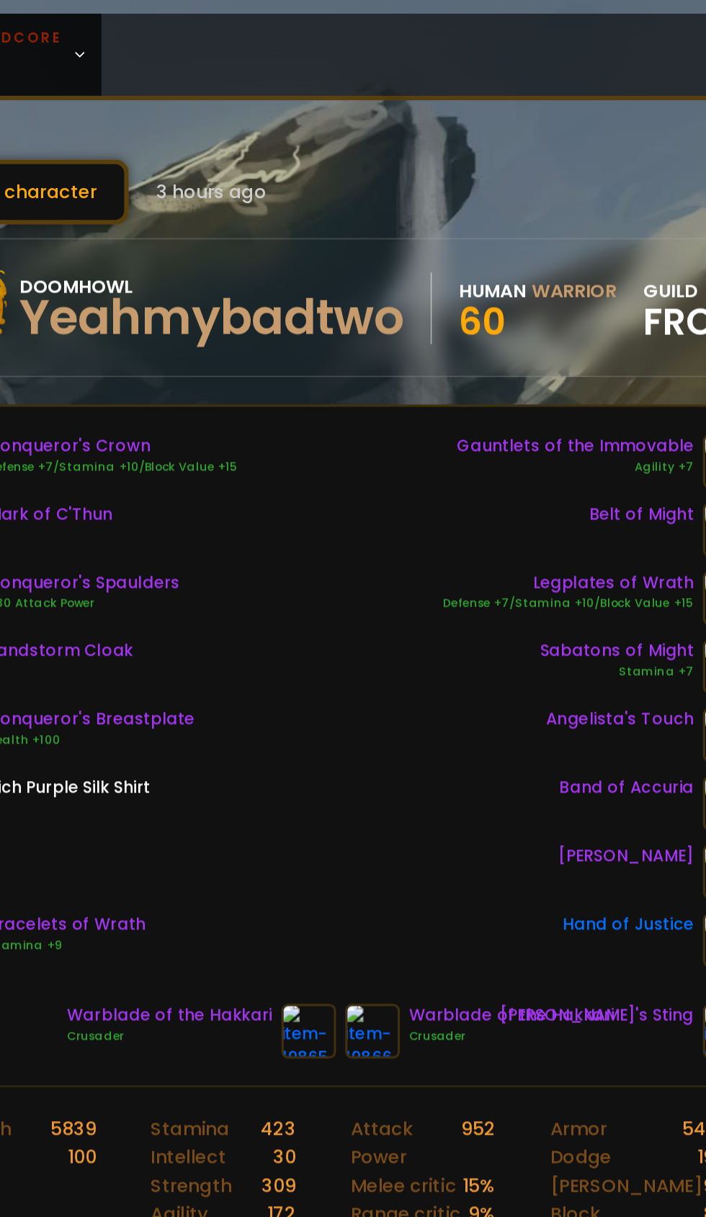
click at [331, 653] on img at bounding box center [333, 652] width 35 height 35
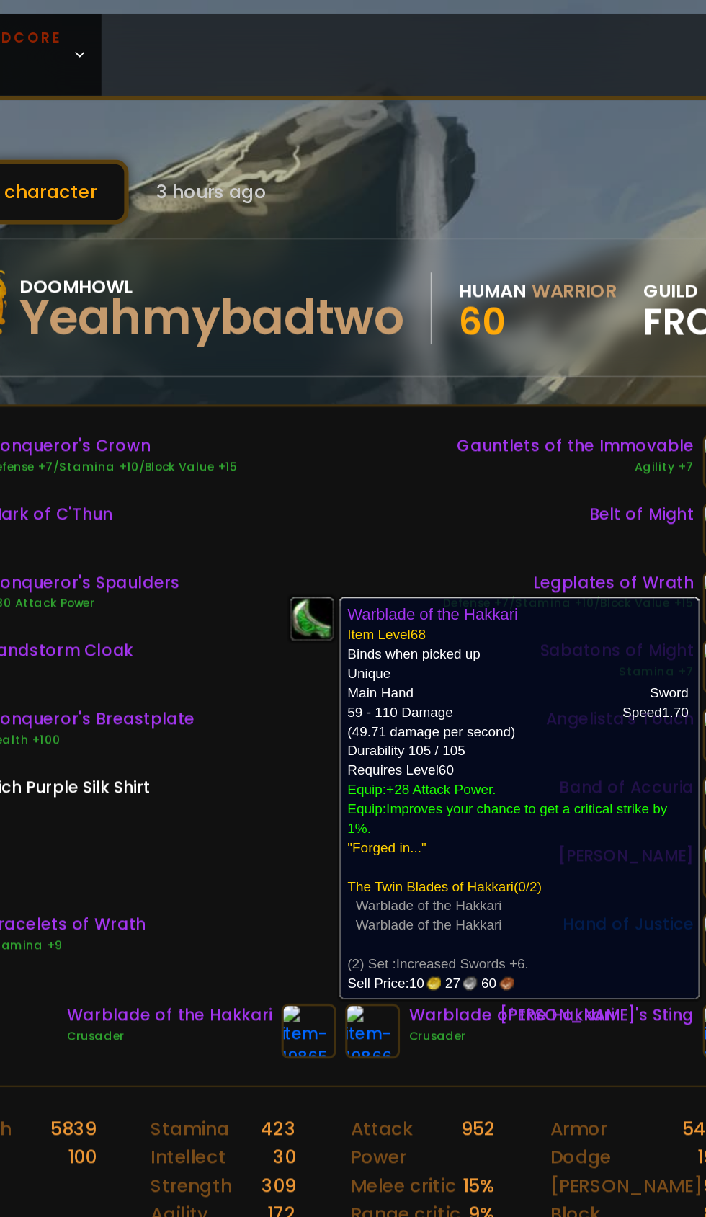
click at [304, 564] on div "Conqueror's Crown Defense +7/Stamina +10/Block Value +15 Mark of C'Thun Conquer…" at bounding box center [352, 442] width 527 height 337
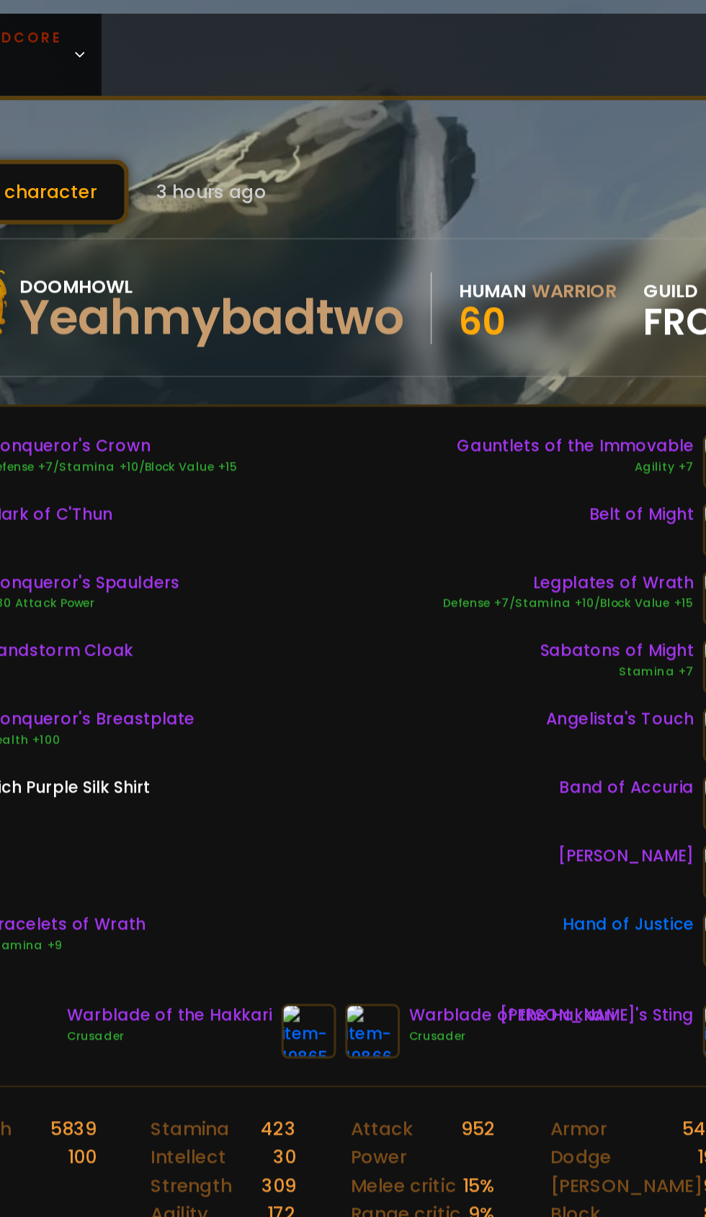
click at [375, 648] on img at bounding box center [373, 652] width 35 height 35
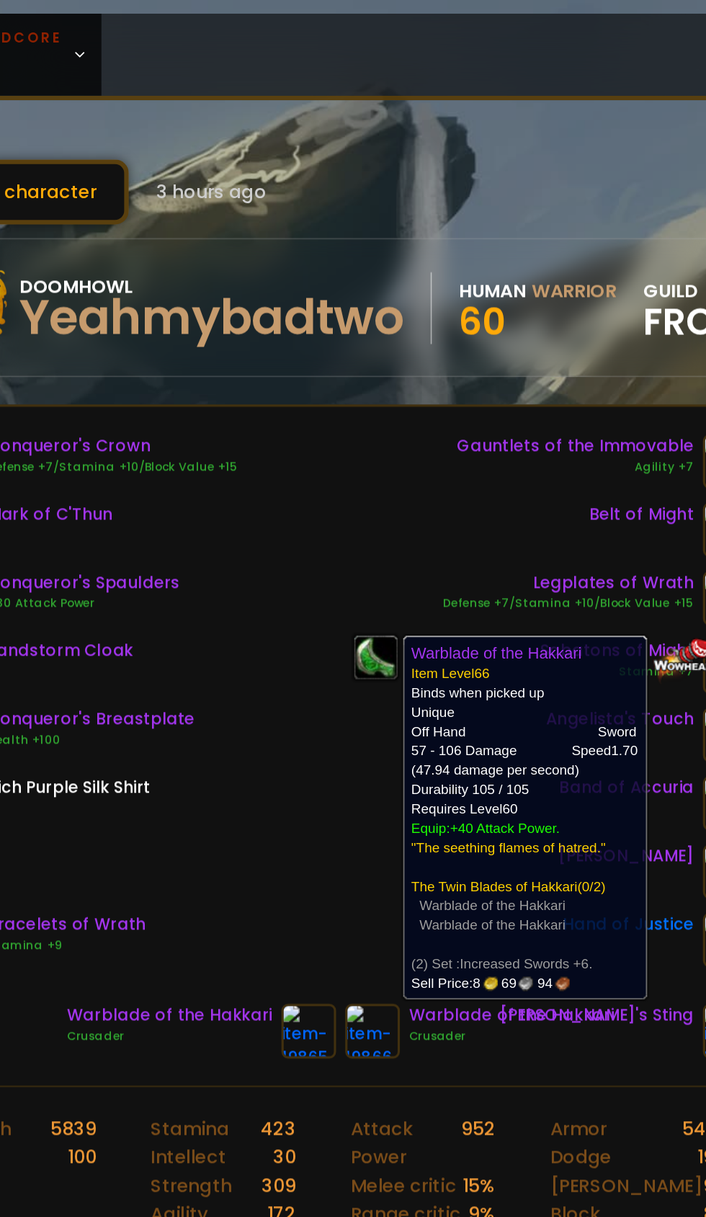
click at [331, 648] on img at bounding box center [333, 652] width 35 height 35
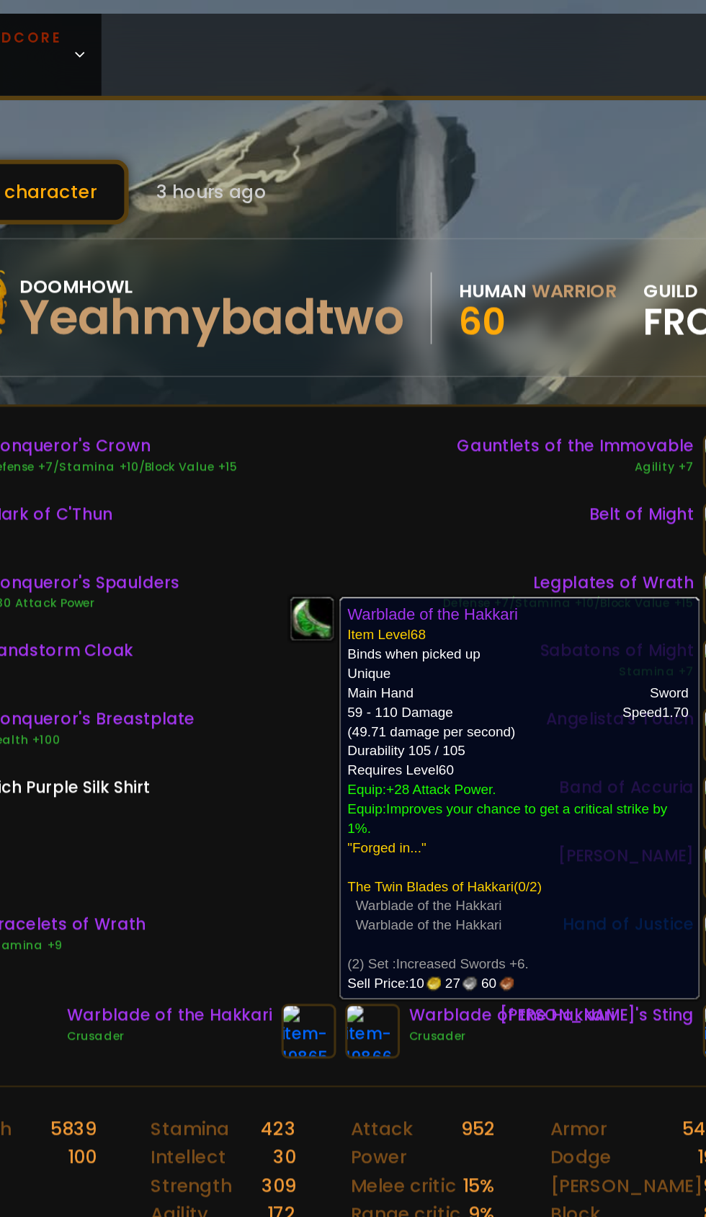
click at [291, 533] on div "Conqueror's Crown Defense +7/Stamina +10/Block Value +15 Mark of C'Thun Conquer…" at bounding box center [352, 442] width 527 height 337
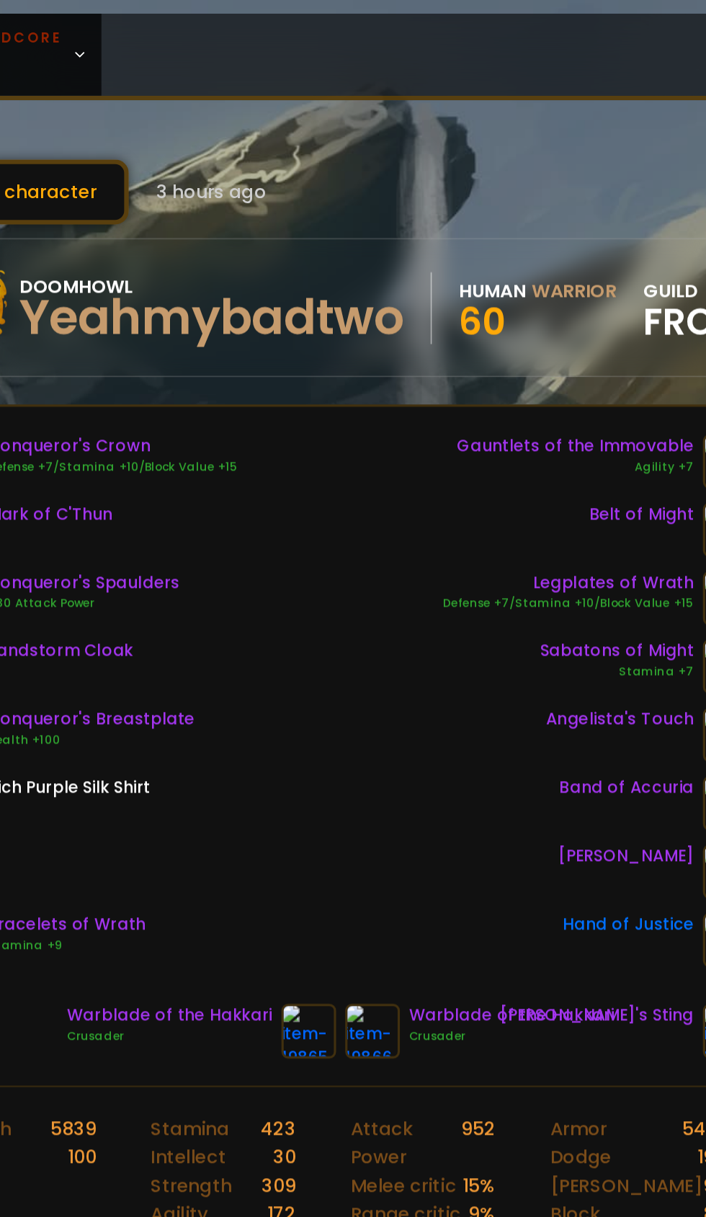
click at [328, 652] on img at bounding box center [333, 652] width 35 height 35
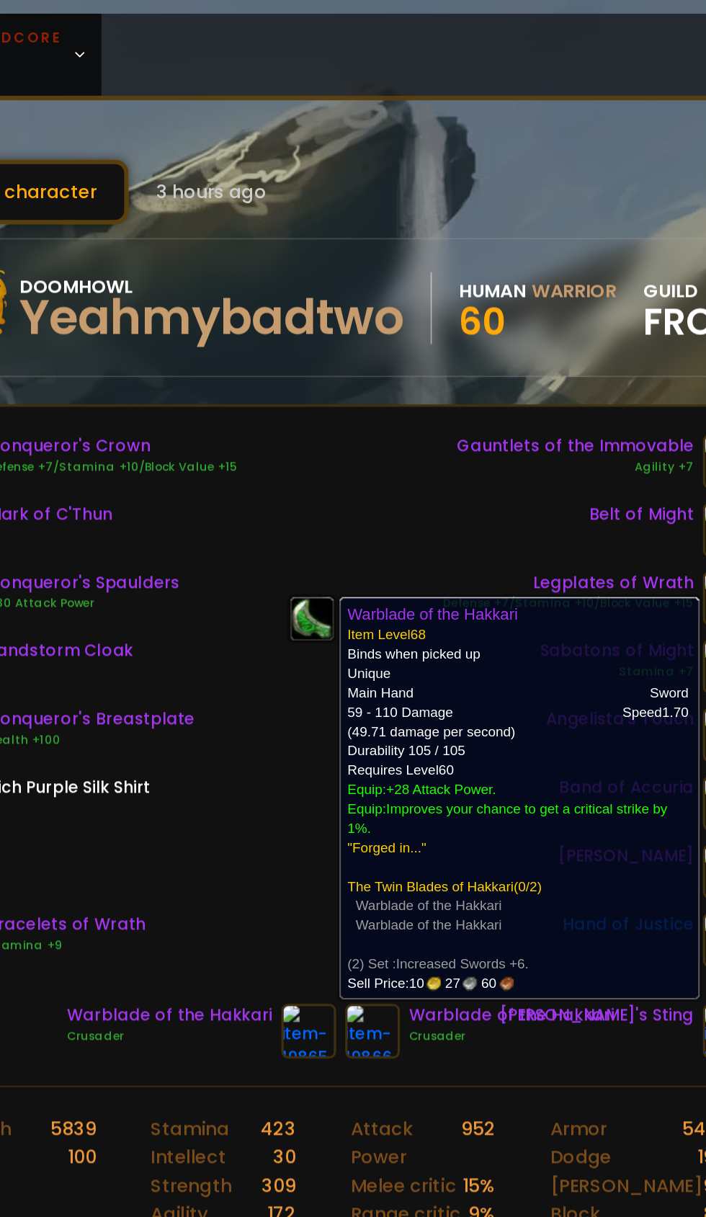
click at [294, 547] on div "Conqueror's Crown Defense +7/Stamina +10/Block Value +15 Mark of C'Thun Conquer…" at bounding box center [352, 442] width 527 height 337
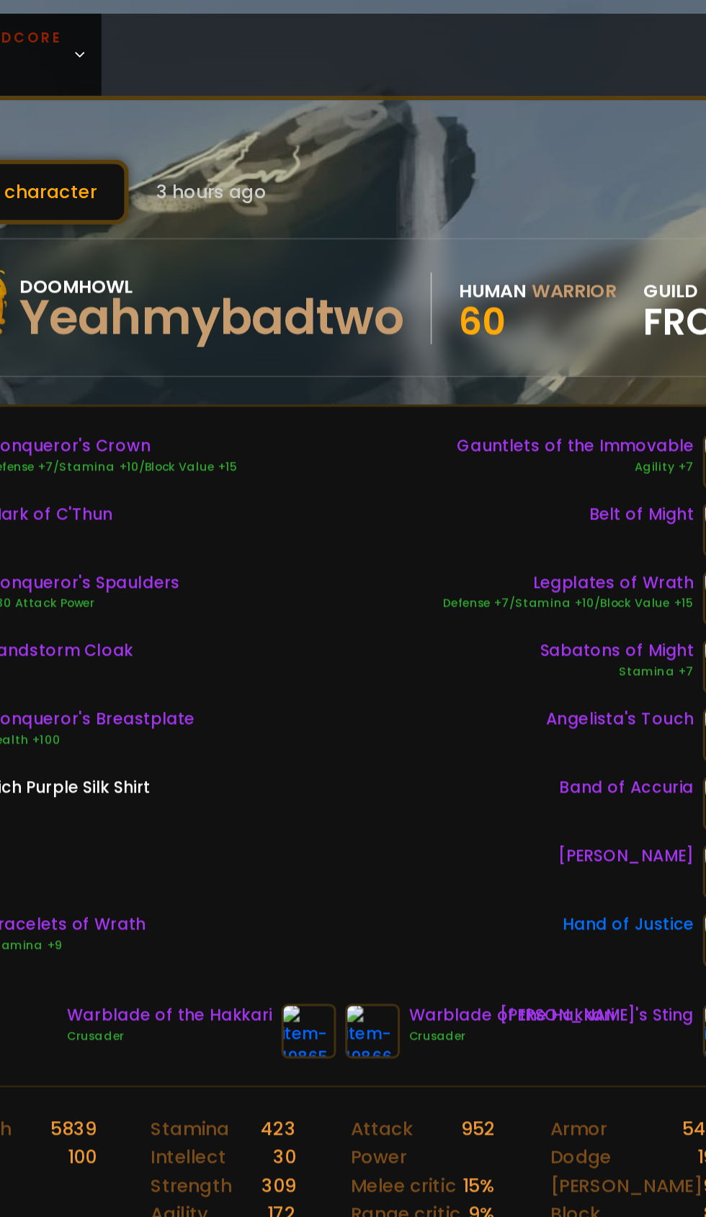
click at [329, 650] on img at bounding box center [333, 652] width 35 height 35
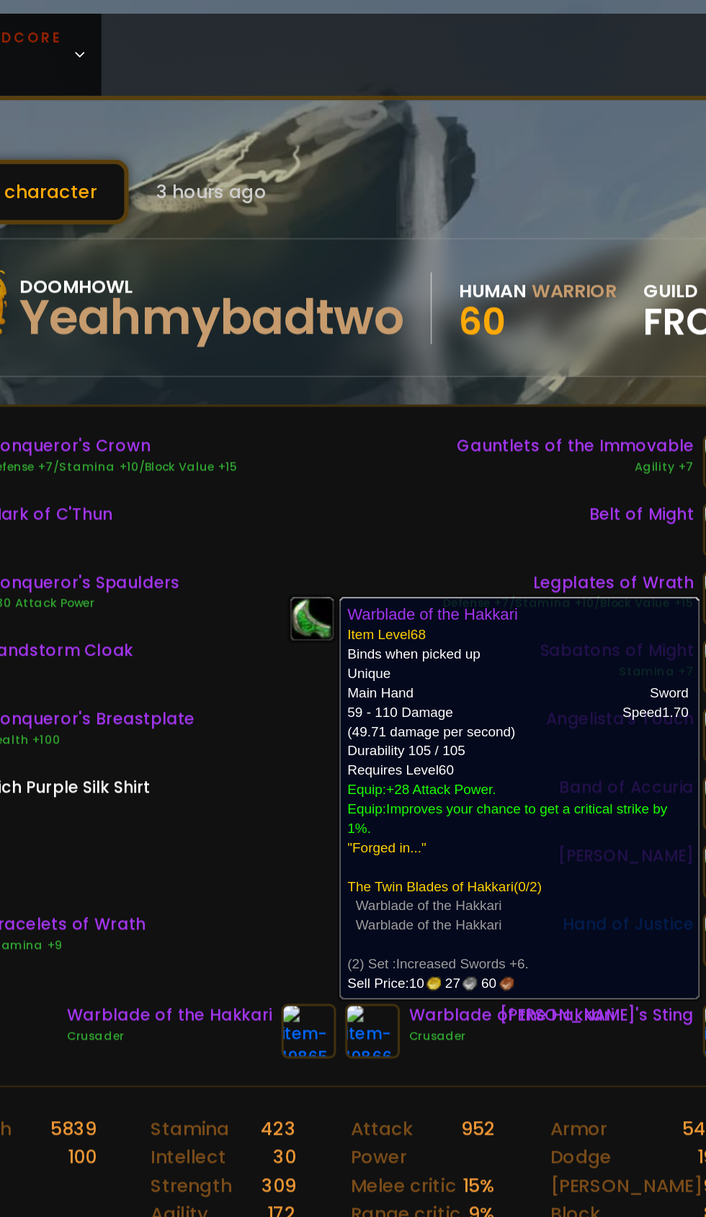
click at [374, 658] on img at bounding box center [373, 652] width 35 height 35
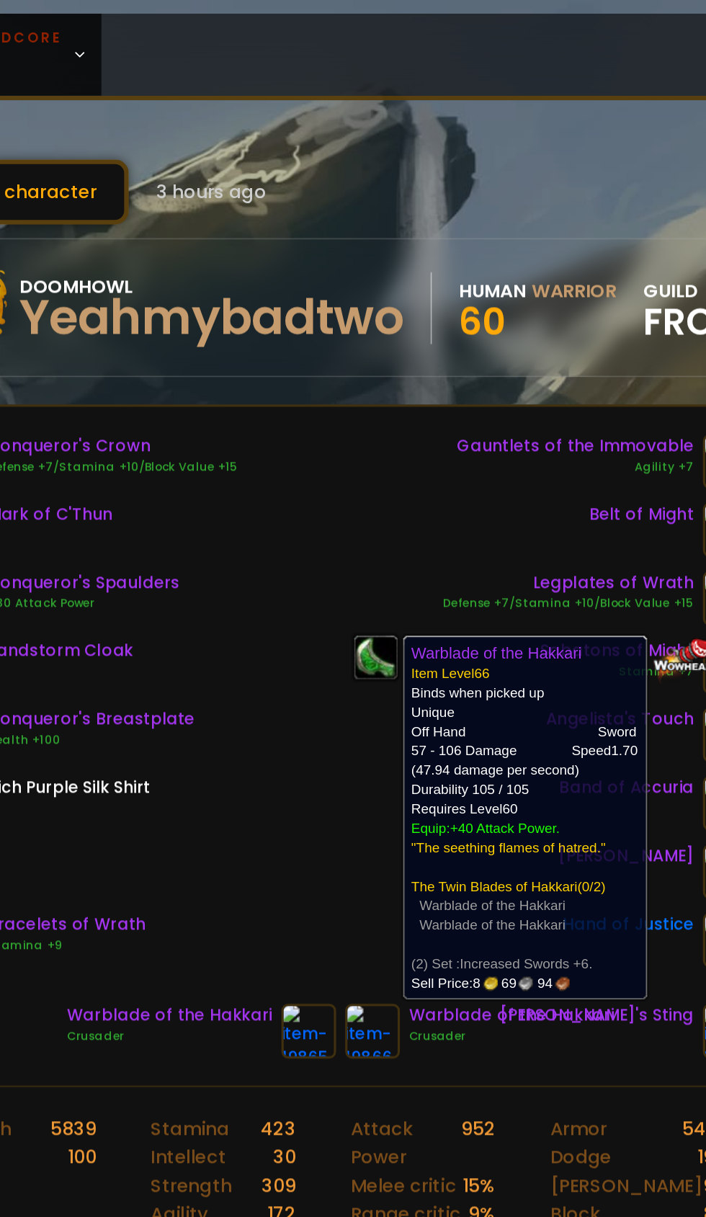
click at [300, 549] on div "Conqueror's Crown Defense +7/Stamina +10/Block Value +15 Mark of C'Thun Conquer…" at bounding box center [352, 442] width 527 height 337
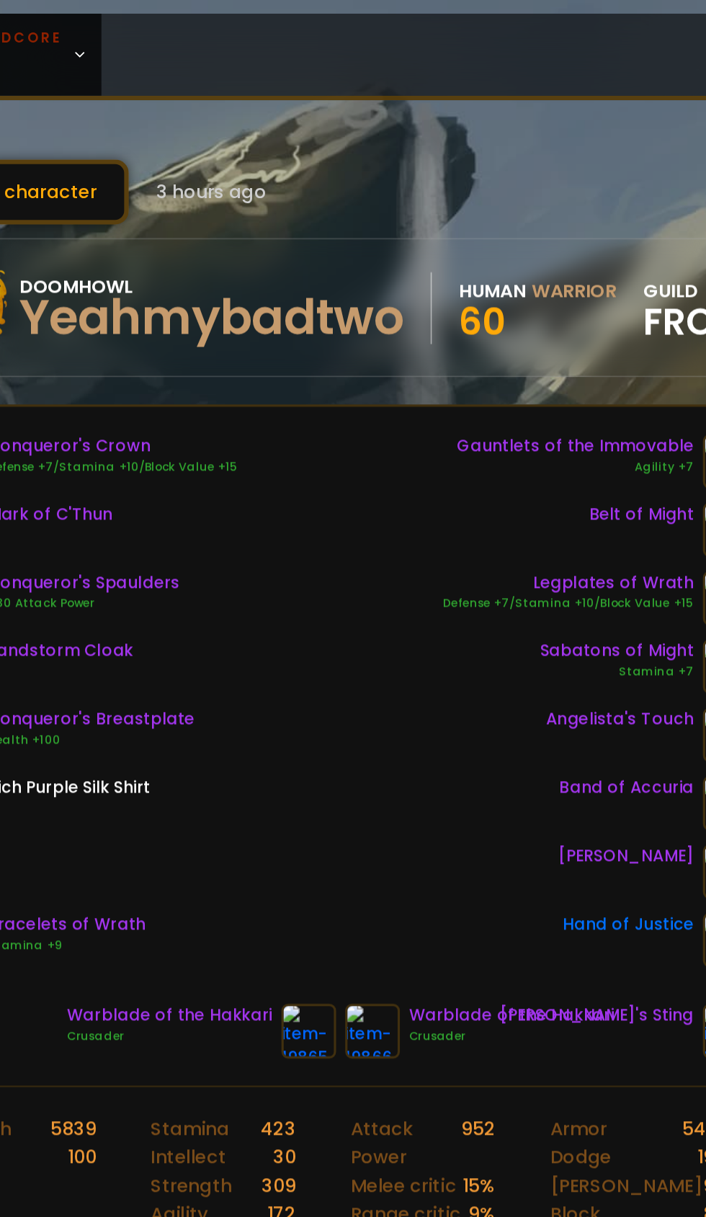
click at [330, 653] on img at bounding box center [333, 652] width 35 height 35
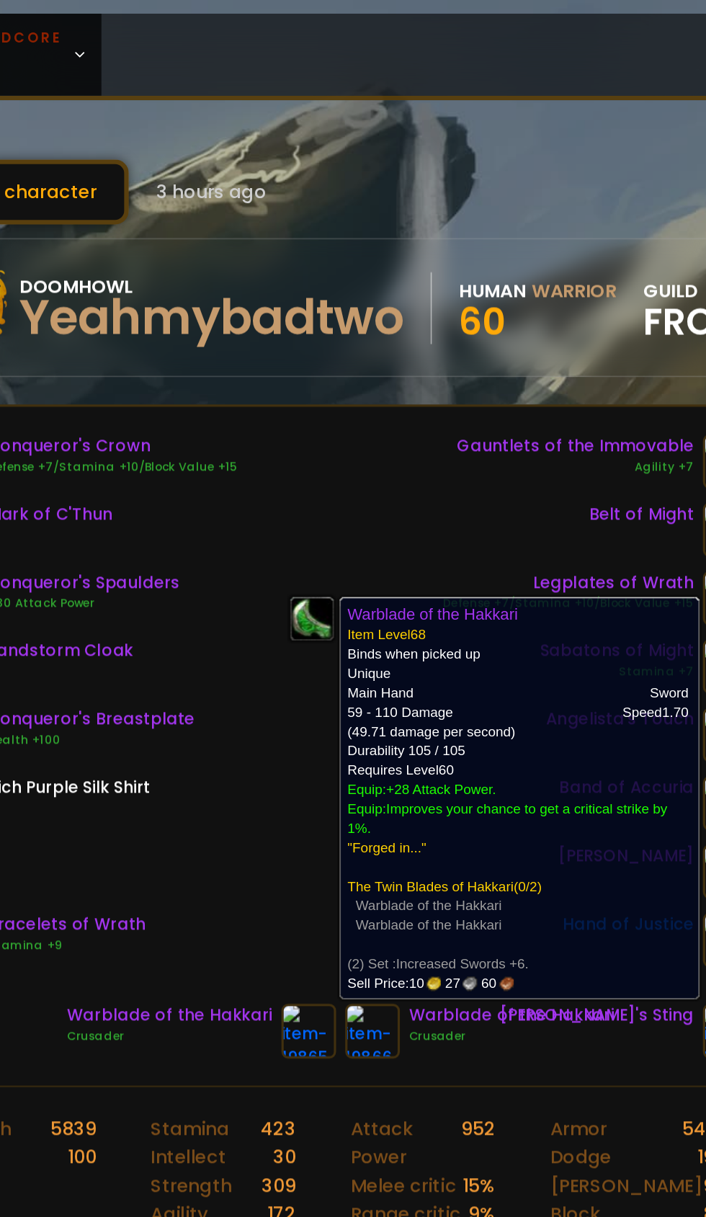
click at [295, 568] on div "Conqueror's Crown Defense +7/Stamina +10/Block Value +15 Mark of C'Thun Conquer…" at bounding box center [352, 442] width 527 height 337
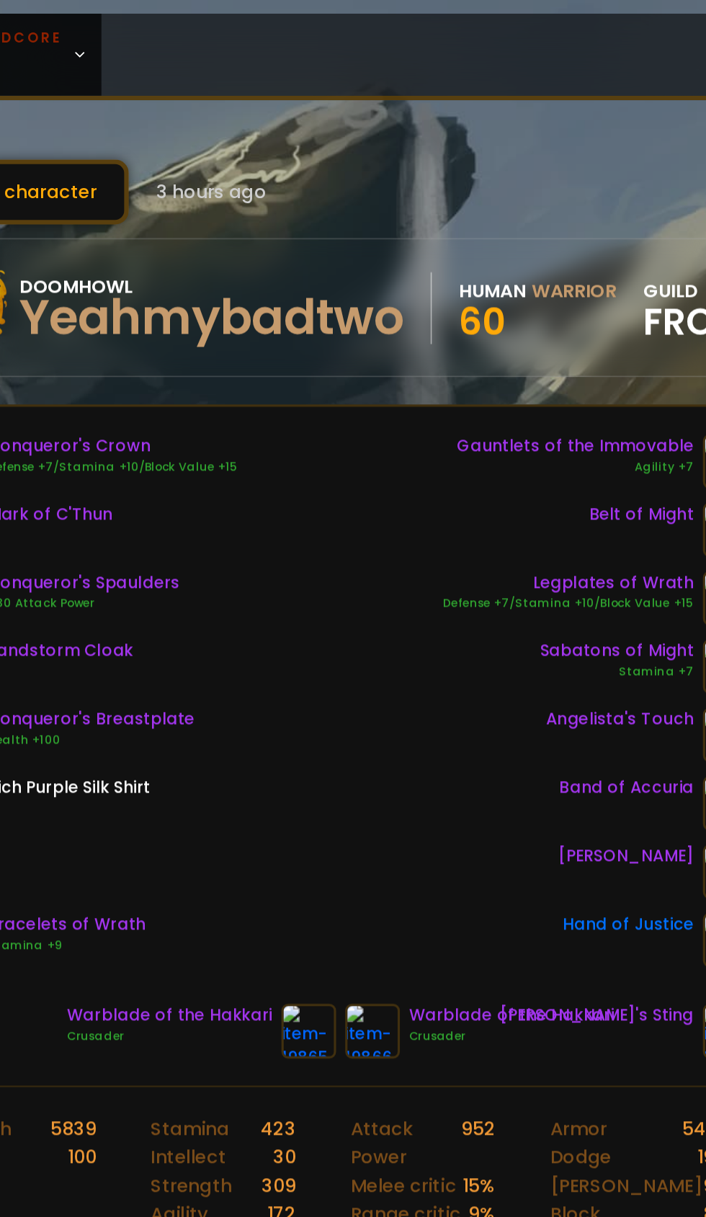
click at [378, 656] on img at bounding box center [373, 652] width 35 height 35
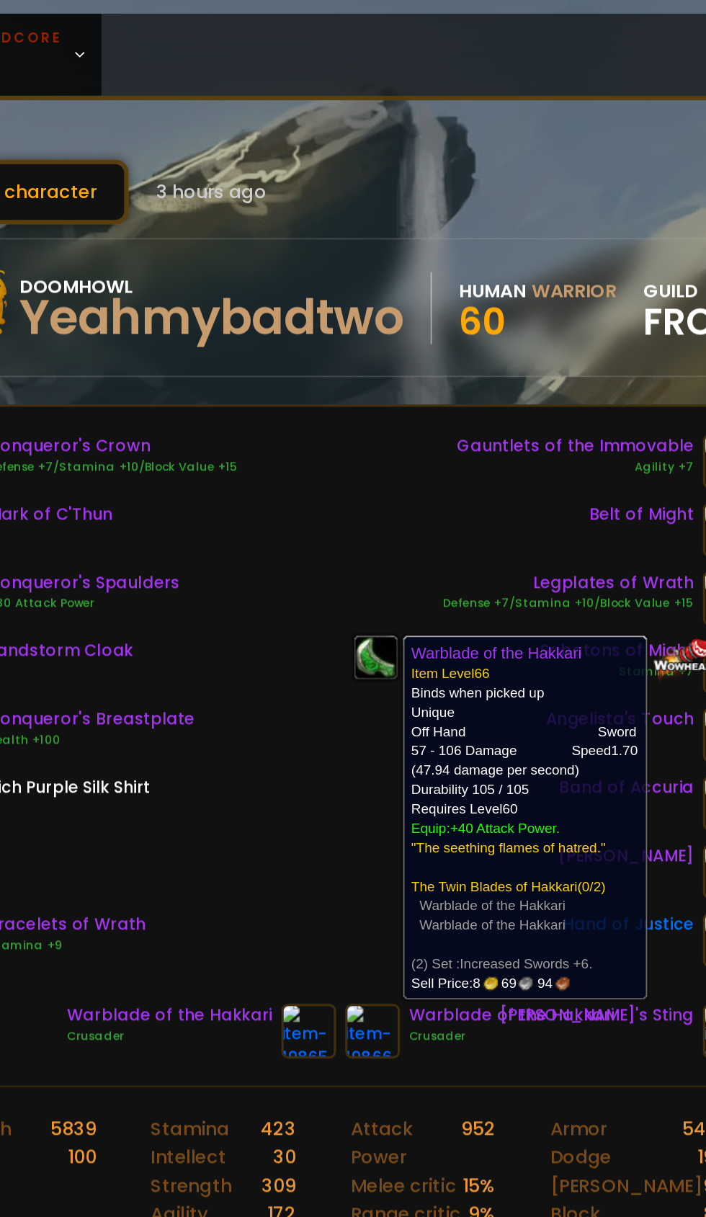
click at [332, 650] on img at bounding box center [333, 652] width 35 height 35
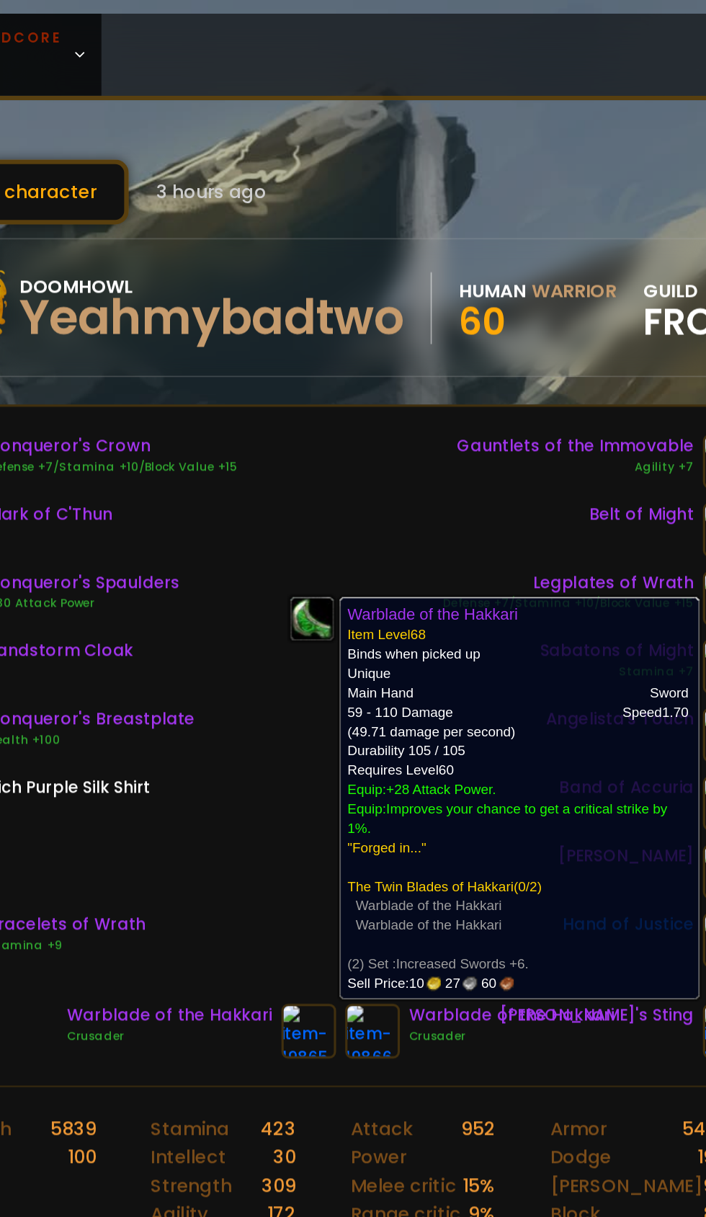
click at [378, 659] on img at bounding box center [373, 652] width 35 height 35
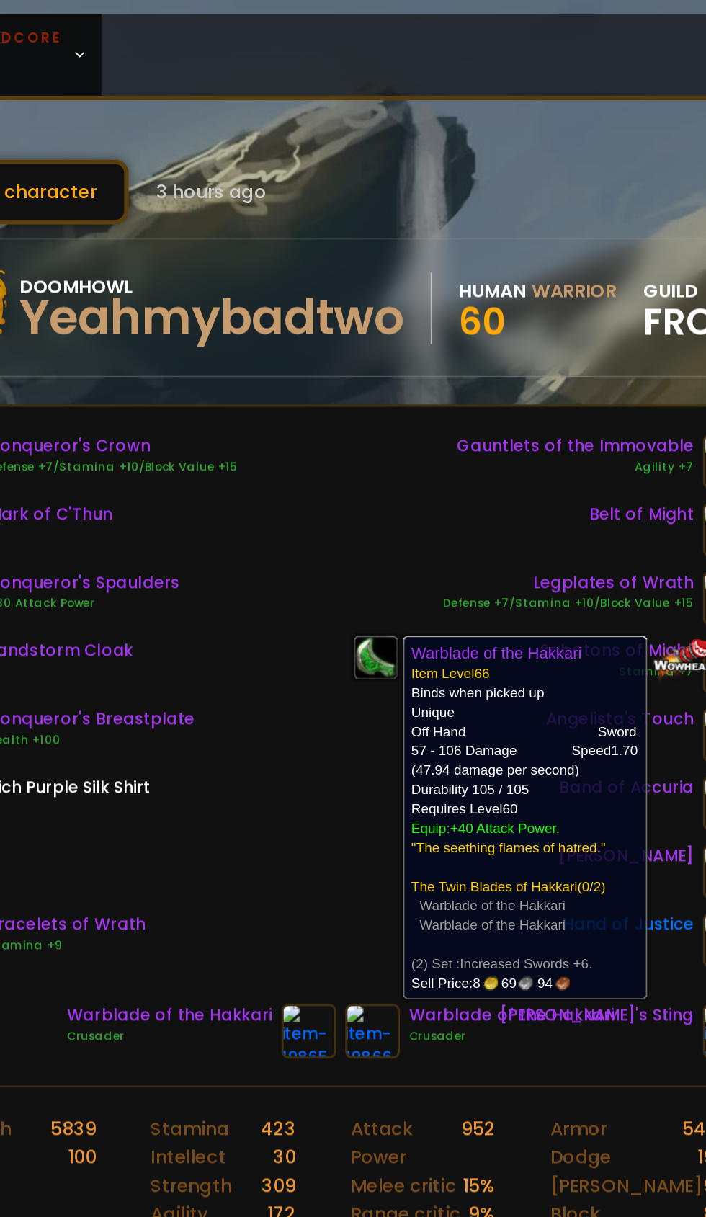
click at [309, 553] on div "Conqueror's Crown Defense +7/Stamina +10/Block Value +15 Mark of C'Thun Conquer…" at bounding box center [352, 442] width 527 height 337
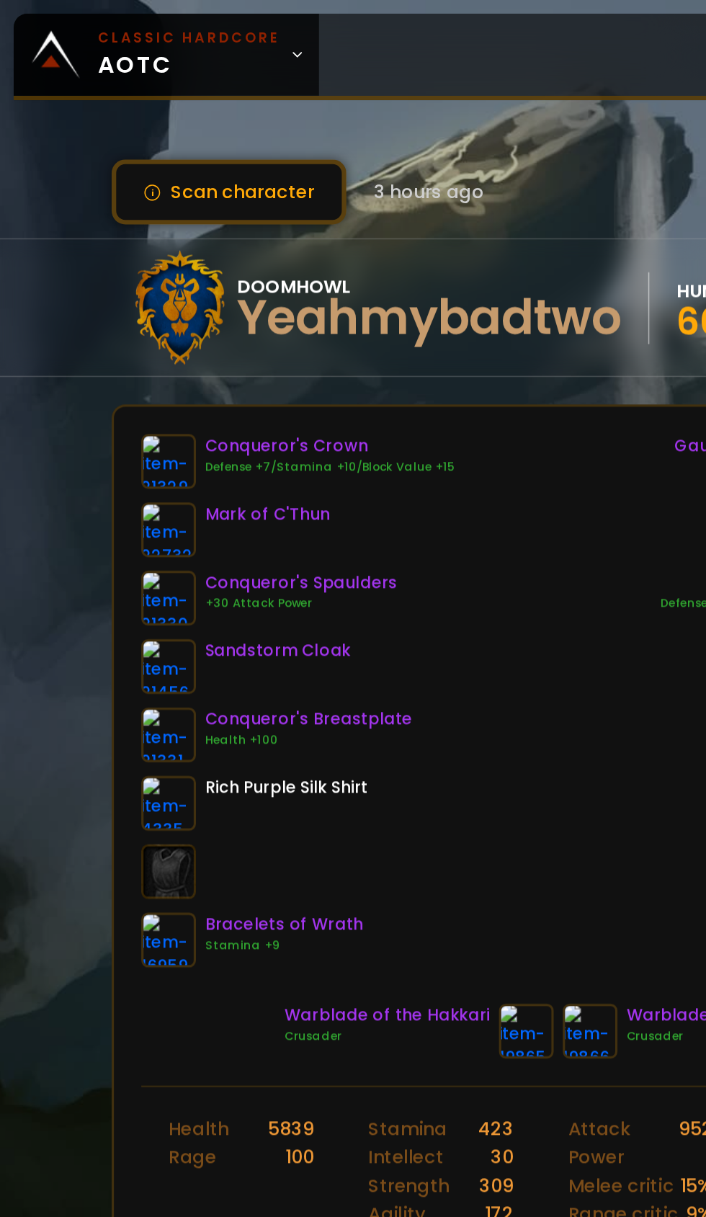
click at [112, 283] on img at bounding box center [106, 291] width 35 height 35
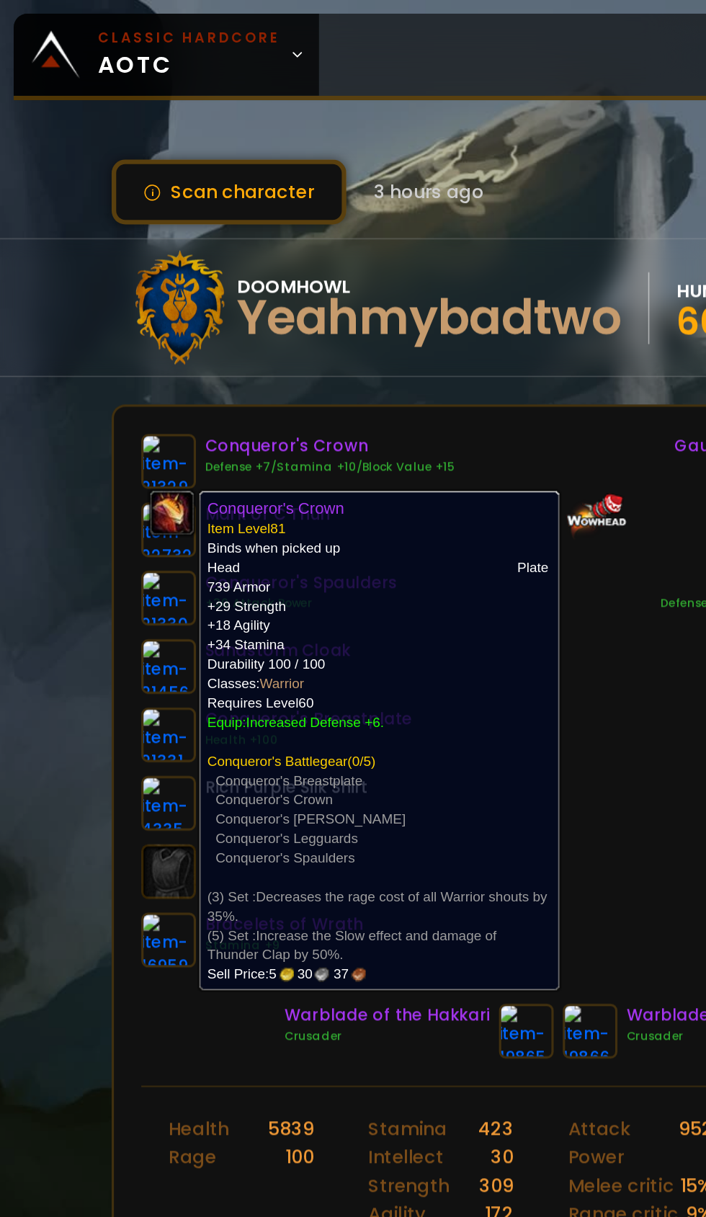
click at [392, 486] on div "Conqueror's Crown Defense +7/Stamina +10/Block Value +15 Mark of C'Thun Conquer…" at bounding box center [352, 442] width 527 height 337
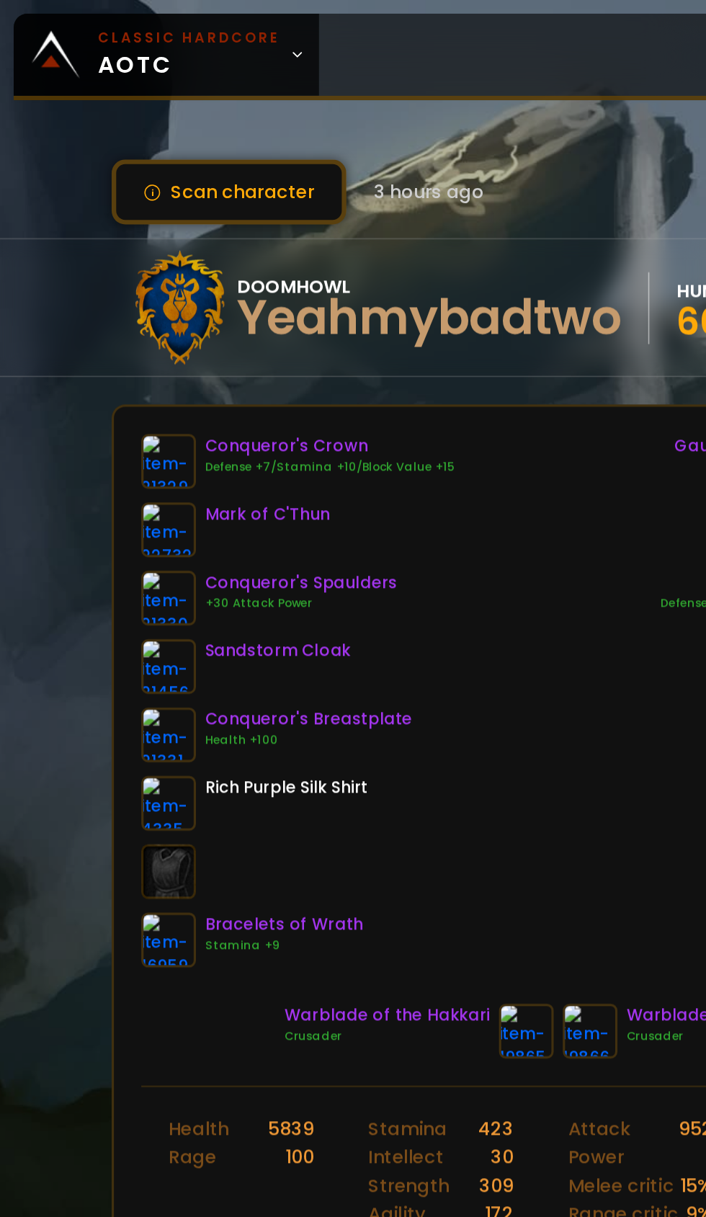
click at [227, 460] on div "Conqueror's Breastplate" at bounding box center [195, 454] width 131 height 15
click at [114, 459] on img at bounding box center [106, 464] width 35 height 35
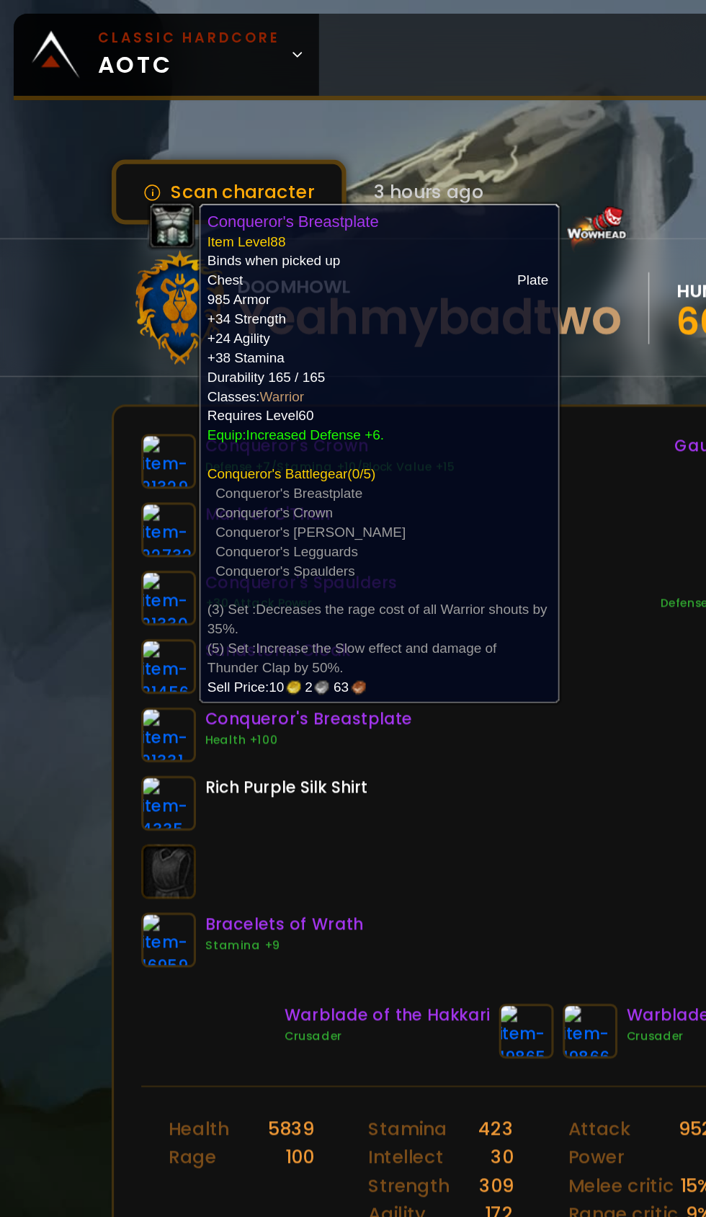
click at [328, 508] on div "Conqueror's Crown Defense +7/Stamina +10/Block Value +15 Mark of C'Thun Conquer…" at bounding box center [352, 442] width 527 height 337
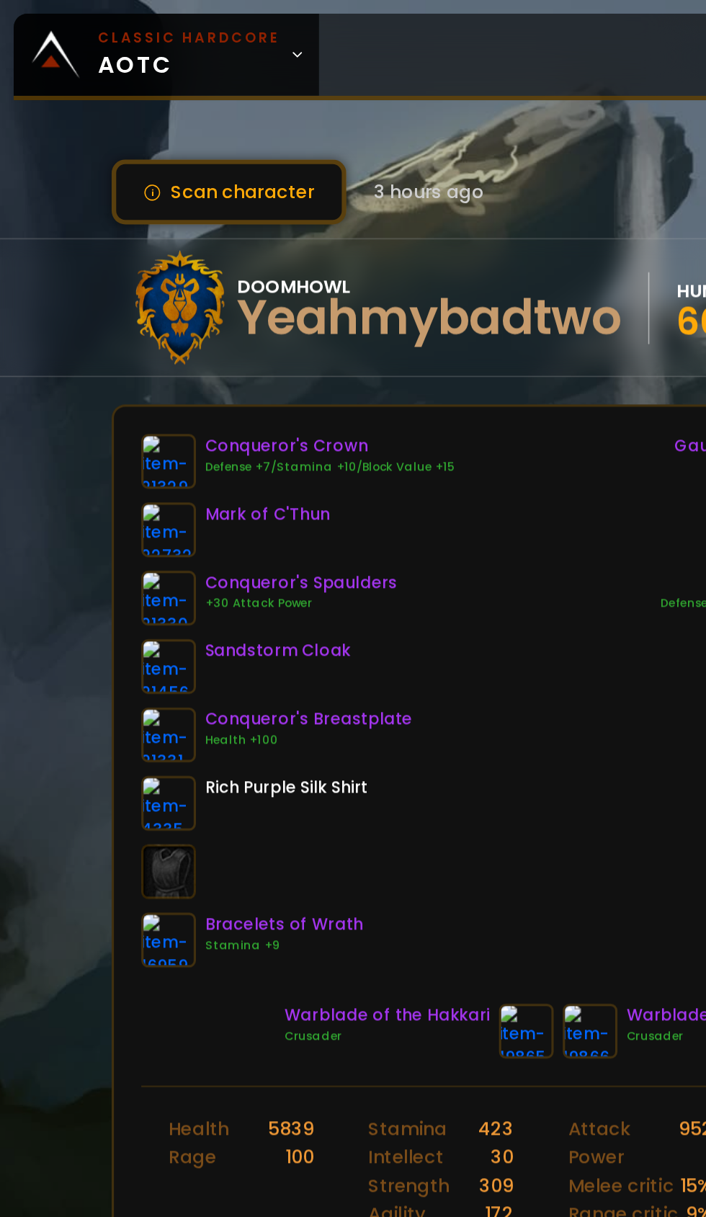
click at [117, 469] on img at bounding box center [106, 464] width 35 height 35
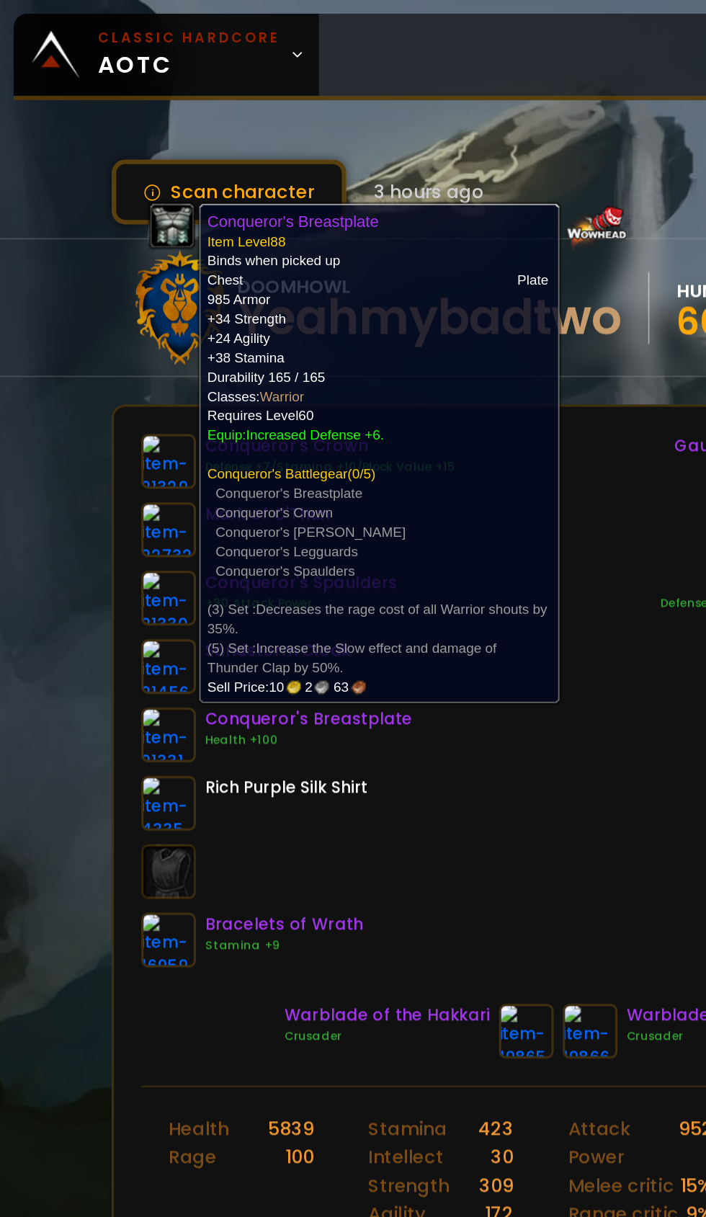
click at [349, 550] on div "Conqueror's Crown Defense +7/Stamina +10/Block Value +15 Mark of C'Thun Conquer…" at bounding box center [352, 442] width 527 height 337
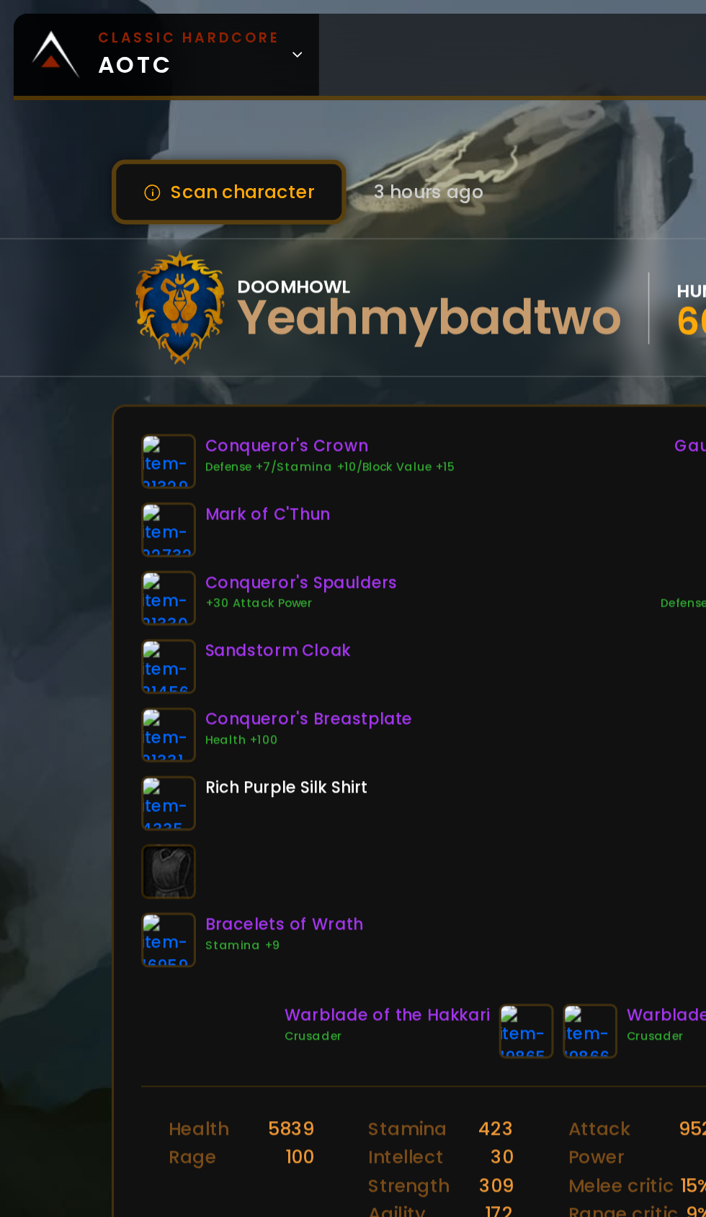
click at [110, 394] on link at bounding box center [106, 378] width 35 height 35
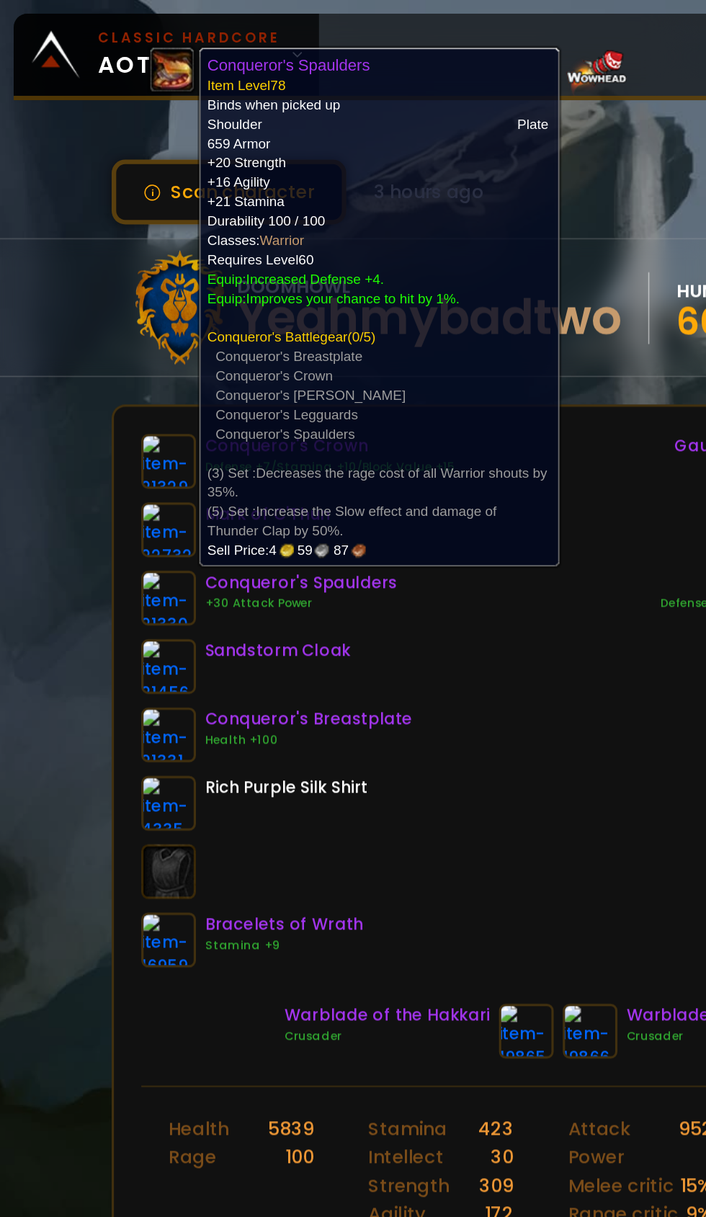
click at [359, 463] on div "Conqueror's Crown Defense +7/Stamina +10/Block Value +15 Mark of C'Thun Conquer…" at bounding box center [352, 442] width 527 height 337
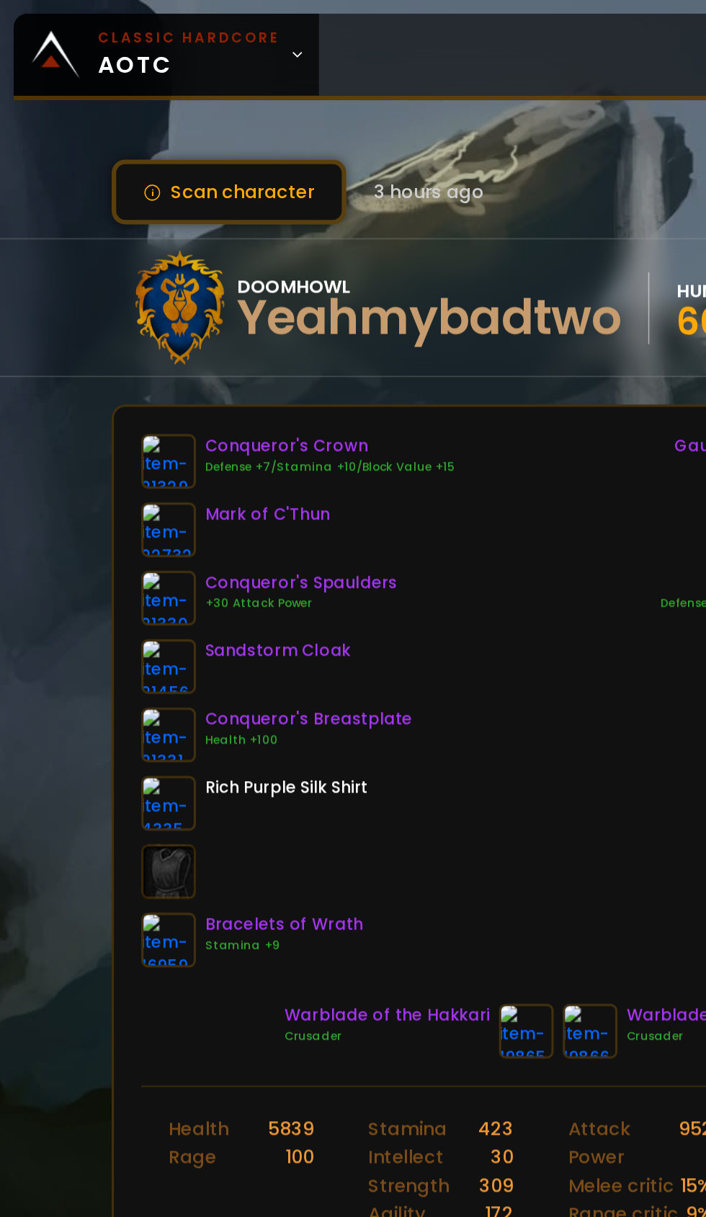
click at [111, 380] on img at bounding box center [106, 378] width 35 height 35
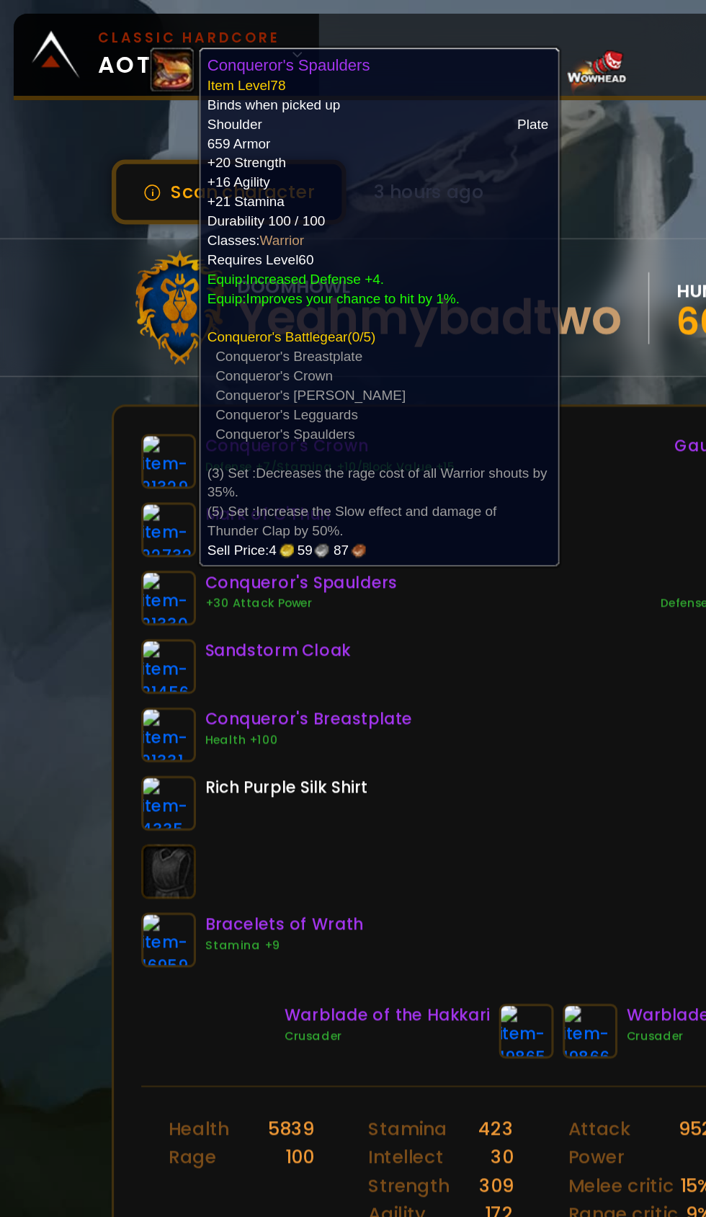
click at [112, 463] on img at bounding box center [106, 464] width 35 height 35
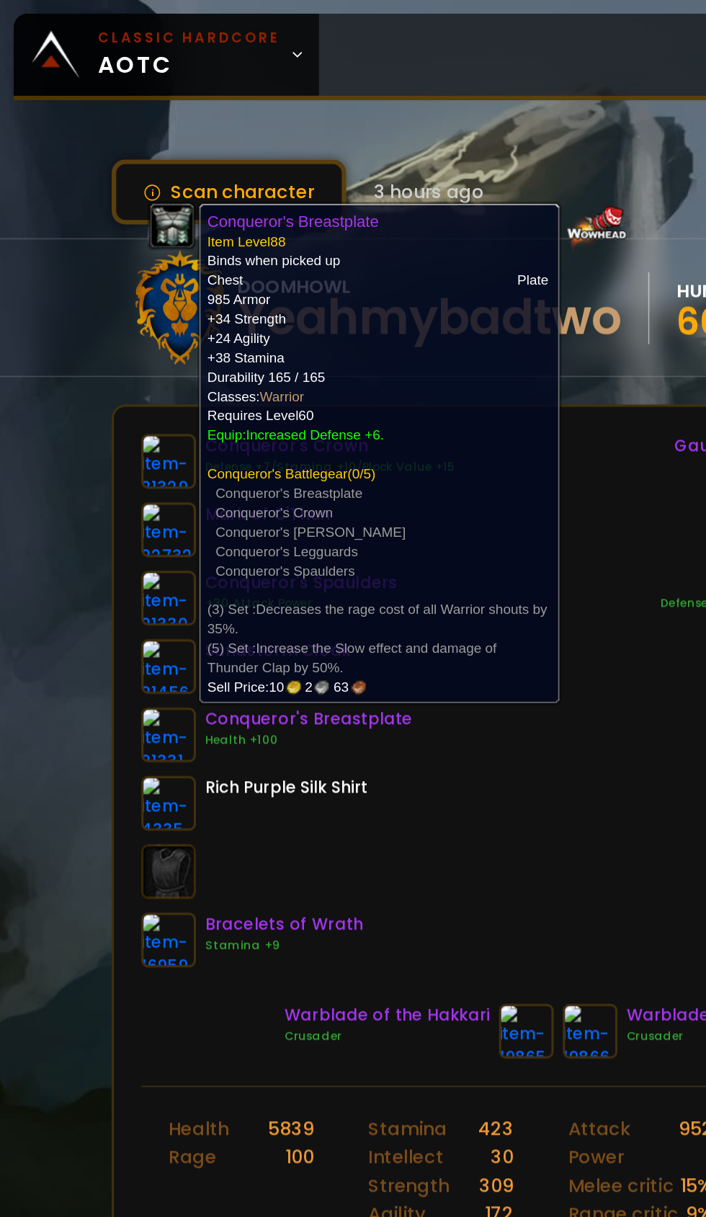
click at [329, 542] on div "Conqueror's Crown Defense +7/Stamina +10/Block Value +15 Mark of C'Thun Conquer…" at bounding box center [352, 442] width 527 height 337
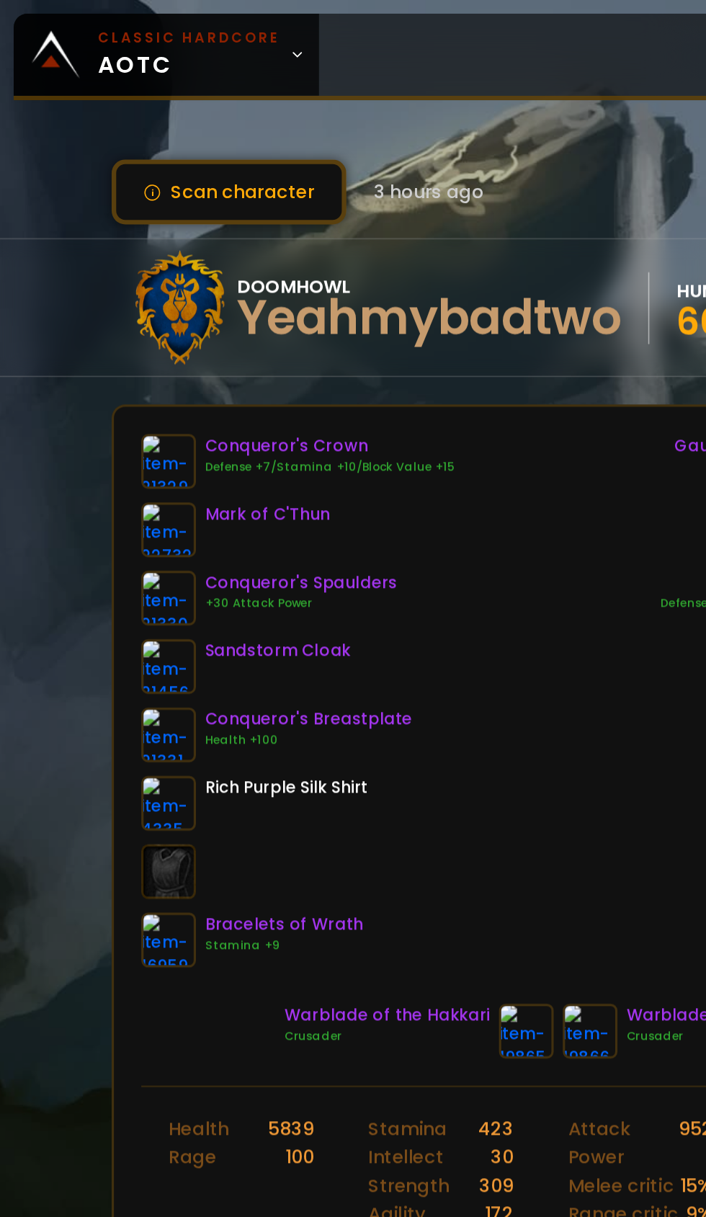
click at [106, 379] on img at bounding box center [106, 378] width 35 height 35
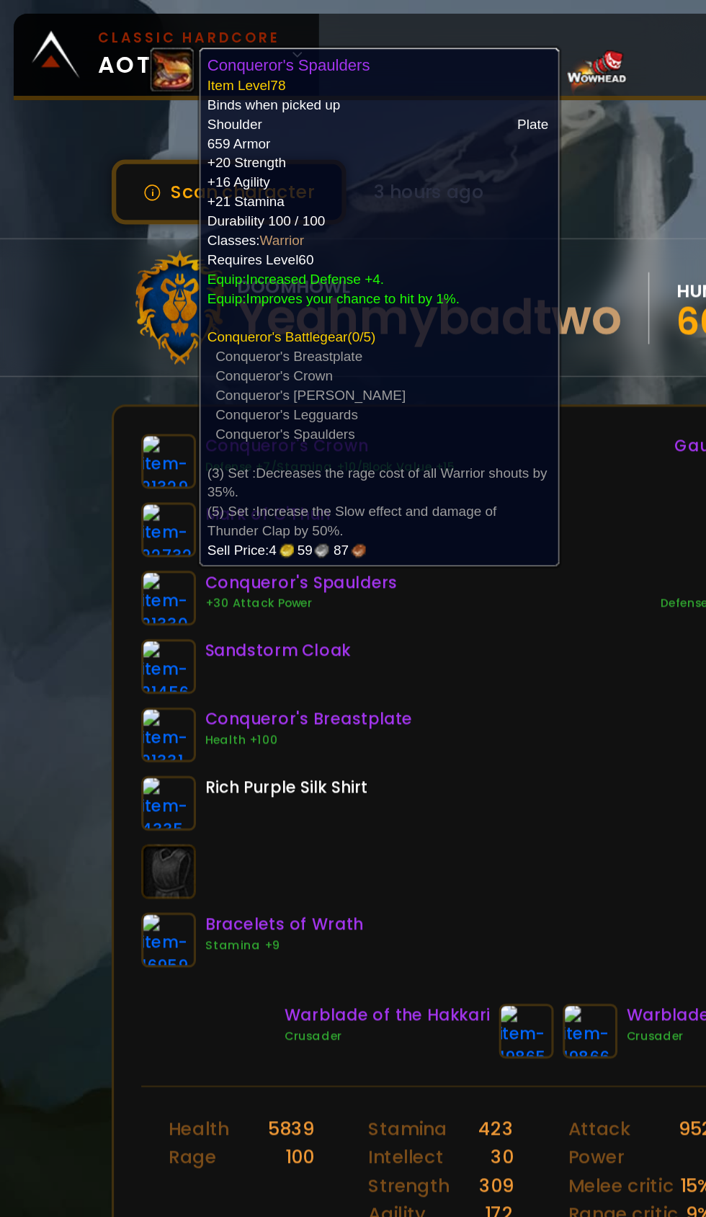
click at [336, 478] on div "Conqueror's Crown Defense +7/Stamina +10/Block Value +15 Mark of C'Thun Conquer…" at bounding box center [352, 442] width 527 height 337
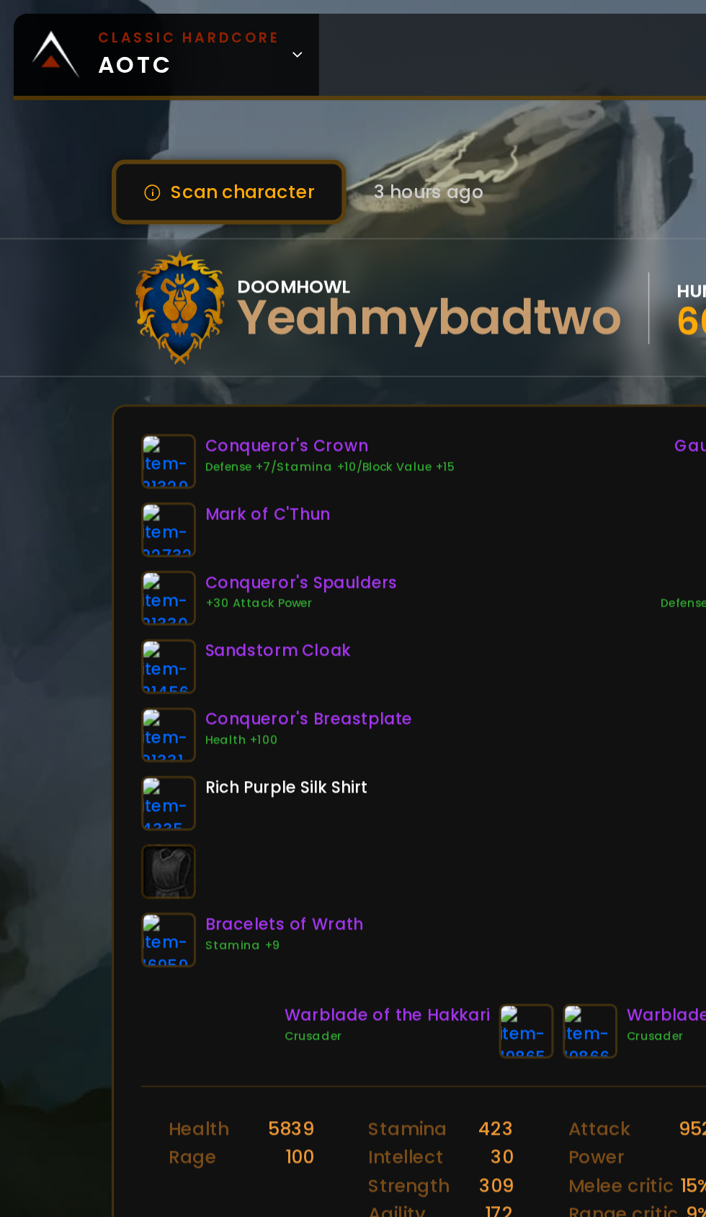
click at [115, 291] on img at bounding box center [106, 291] width 35 height 35
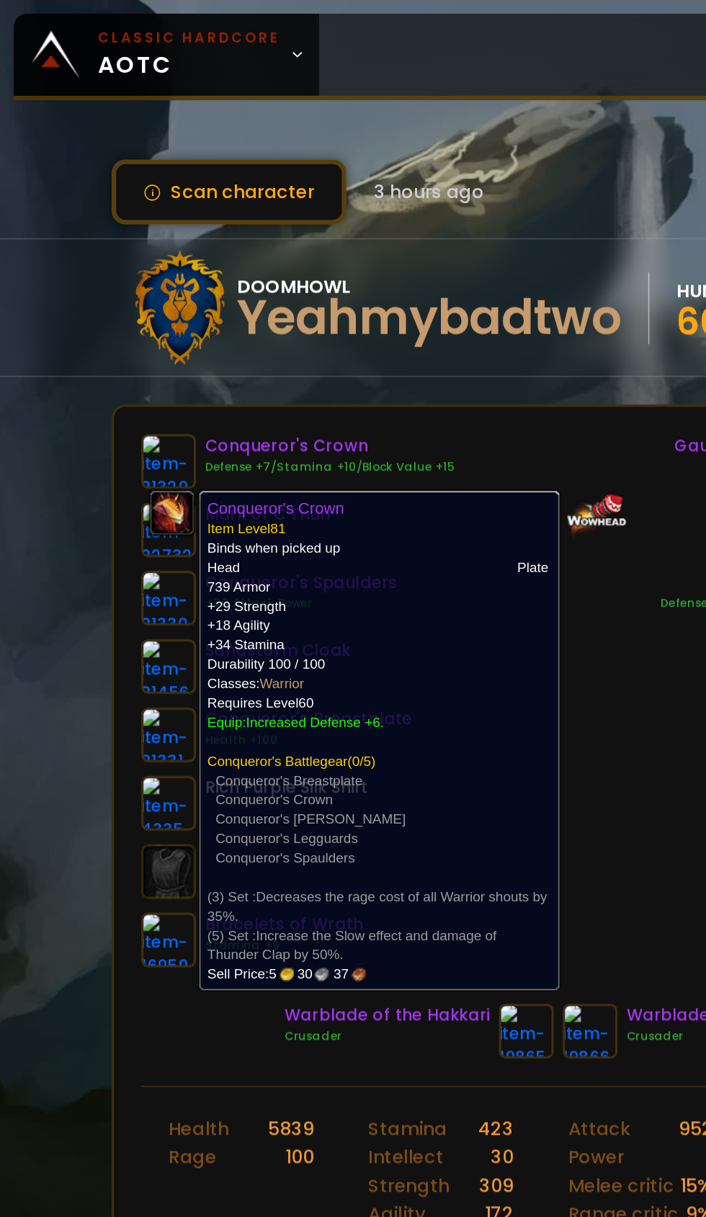
click at [395, 483] on div "Conqueror's Crown Defense +7/Stamina +10/Block Value +15 Mark of C'Thun Conquer…" at bounding box center [352, 442] width 527 height 337
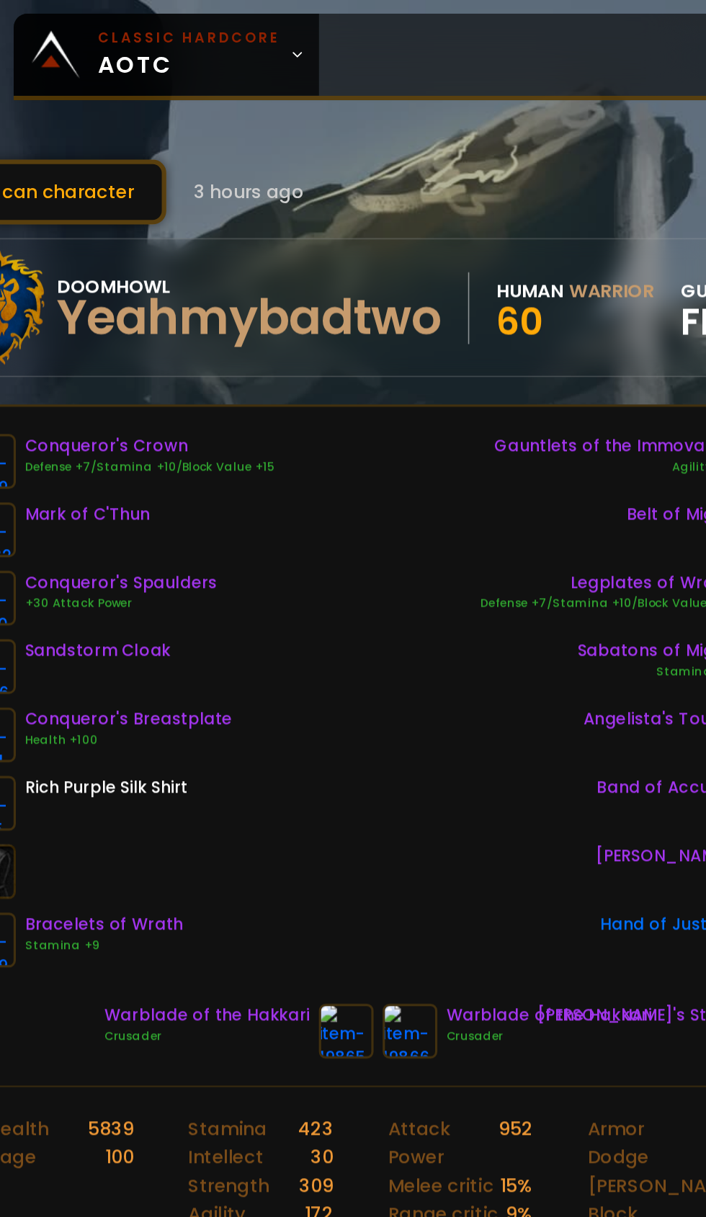
scroll to position [0, 130]
